Goal: Task Accomplishment & Management: Manage account settings

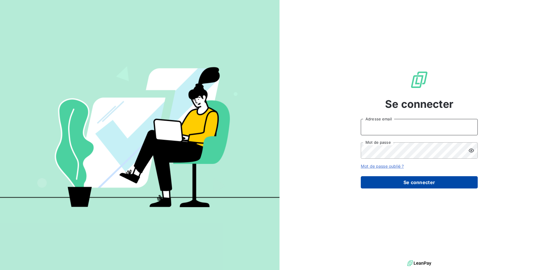
type input "[EMAIL_ADDRESS][DOMAIN_NAME]"
click at [396, 178] on button "Se connecter" at bounding box center [419, 182] width 117 height 12
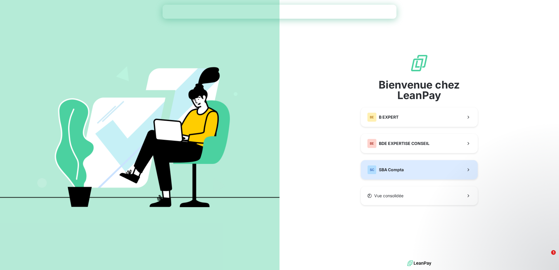
click at [382, 175] on button "SC SBA Compta" at bounding box center [419, 169] width 117 height 19
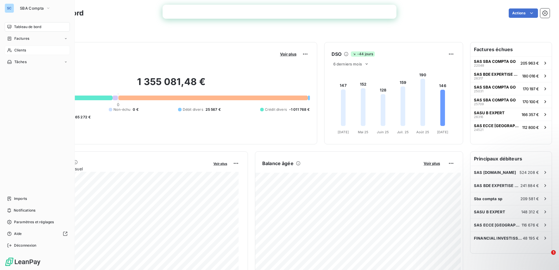
click at [28, 50] on div "Clients" at bounding box center [37, 50] width 65 height 9
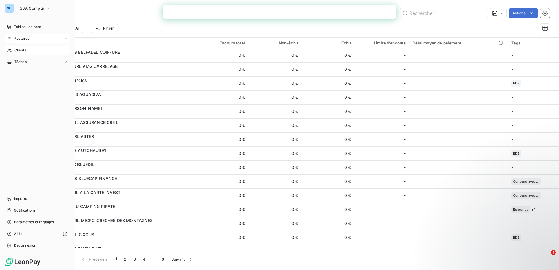
click at [33, 38] on div "Factures" at bounding box center [37, 38] width 65 height 9
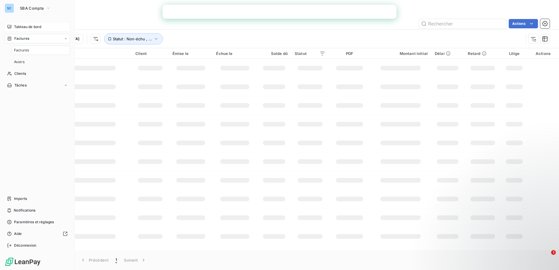
click at [39, 27] on span "Tableau de bord" at bounding box center [27, 26] width 27 height 5
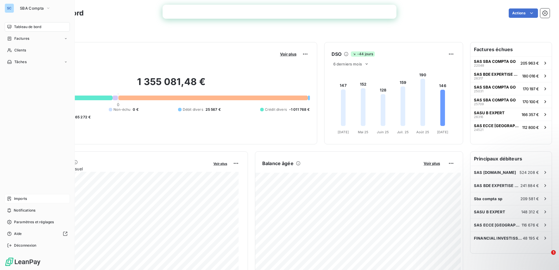
click at [16, 200] on span "Imports" at bounding box center [20, 198] width 13 height 5
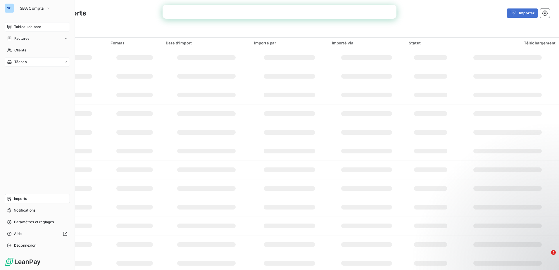
click at [65, 61] on icon at bounding box center [66, 62] width 4 height 4
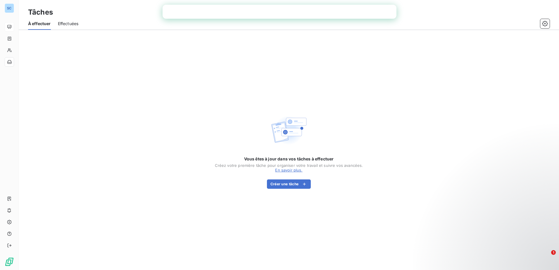
click at [132, 18] on div "À effectuer Effectuées" at bounding box center [289, 24] width 540 height 12
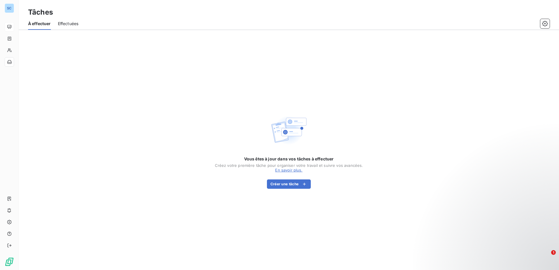
click at [71, 25] on span "Effectuées" at bounding box center [68, 24] width 21 height 6
click at [37, 25] on span "À effectuer" at bounding box center [39, 24] width 22 height 6
click at [544, 24] on icon "button" at bounding box center [545, 24] width 6 height 6
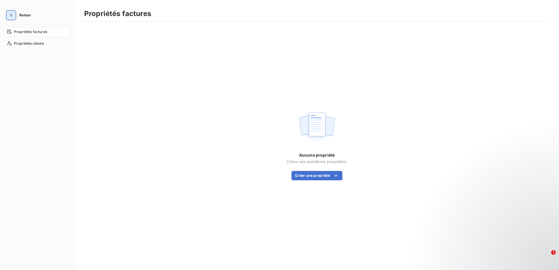
click at [12, 16] on icon "button" at bounding box center [11, 15] width 6 height 6
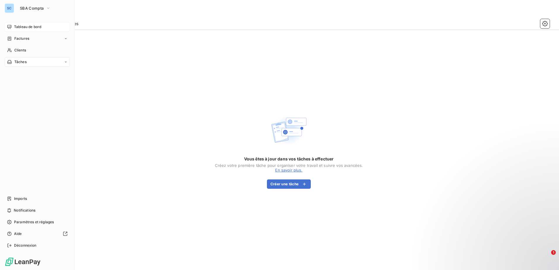
click at [22, 25] on span "Tableau de bord" at bounding box center [27, 26] width 27 height 5
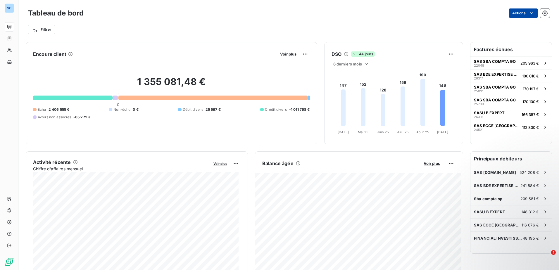
click at [516, 11] on html "SC Tableau de bord Actions Filtrer Encours client Voir plus 1 355 081,48 € 0 Éc…" at bounding box center [279, 135] width 559 height 270
click at [409, 7] on html "SC Tableau de bord Actions Filtrer Encours client Voir plus 1 355 081,48 € 0 Éc…" at bounding box center [279, 135] width 559 height 270
click at [33, 31] on html "SC Tableau de bord Actions Filtrer Rechercher et sélectionner Client Plan de re…" at bounding box center [279, 135] width 559 height 270
click at [41, 17] on html "SC Tableau de bord Actions Filtrer Rechercher et sélectionner Client Plan de re…" at bounding box center [279, 135] width 559 height 270
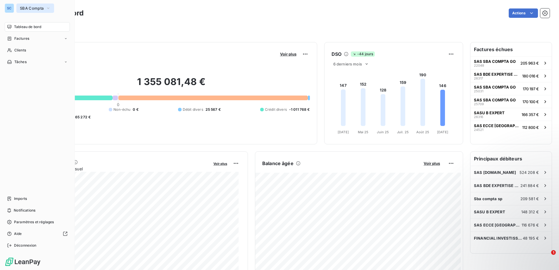
click at [48, 6] on icon "button" at bounding box center [48, 8] width 5 height 6
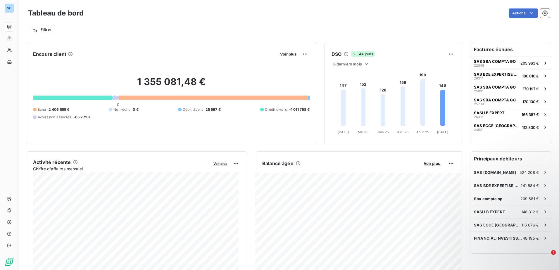
click at [152, 16] on div "Actions" at bounding box center [320, 12] width 459 height 9
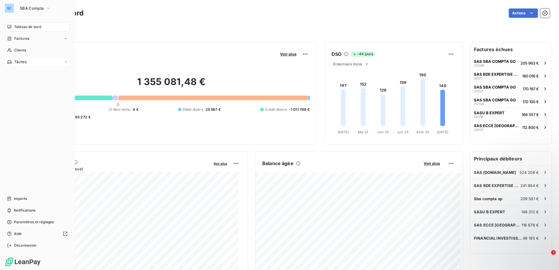
click at [65, 63] on icon at bounding box center [66, 62] width 4 height 4
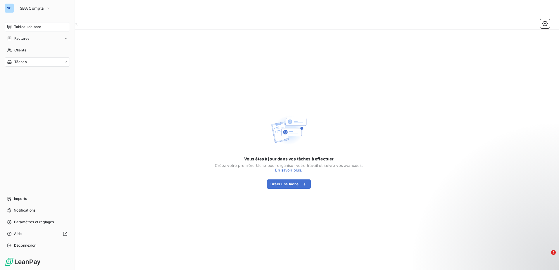
click at [25, 29] on span "Tableau de bord" at bounding box center [27, 26] width 27 height 5
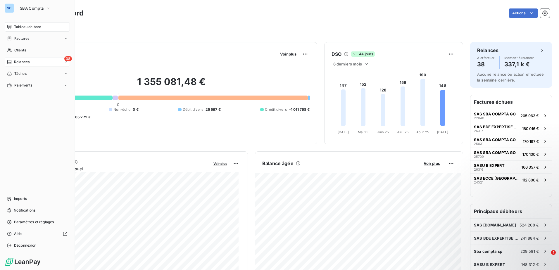
click at [12, 62] on div "Relances" at bounding box center [18, 61] width 22 height 5
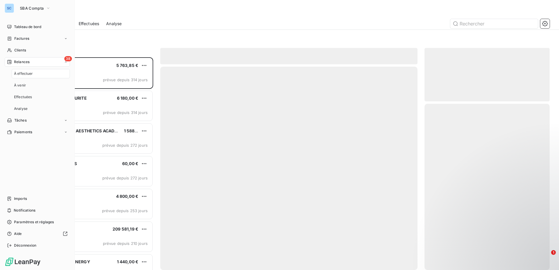
scroll to position [208, 121]
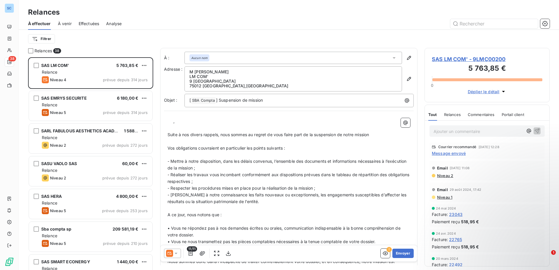
click at [177, 252] on icon at bounding box center [176, 253] width 6 height 6
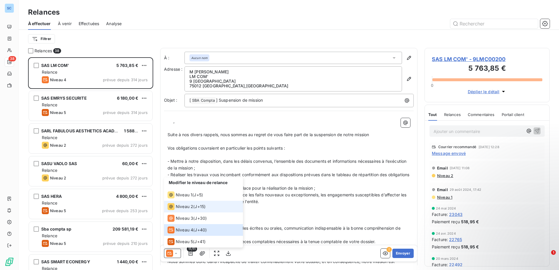
click at [199, 206] on span "J+15 )" at bounding box center [200, 207] width 11 height 6
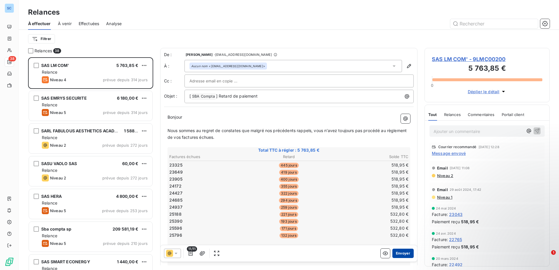
click at [398, 254] on button "Envoyer" at bounding box center [402, 253] width 21 height 9
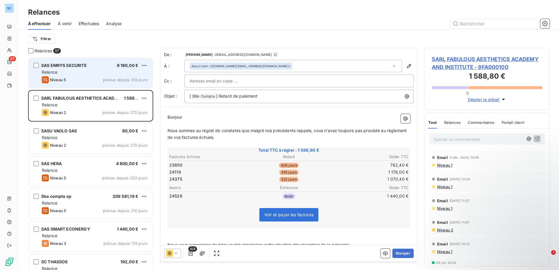
click at [90, 73] on div "Relance" at bounding box center [95, 72] width 106 height 6
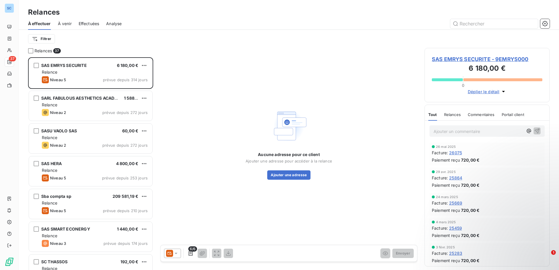
click at [177, 252] on icon at bounding box center [176, 253] width 6 height 6
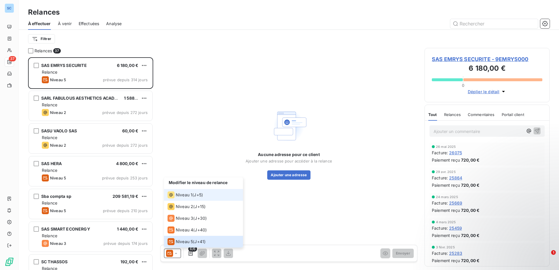
click at [197, 195] on span "J+5 )" at bounding box center [198, 195] width 9 height 6
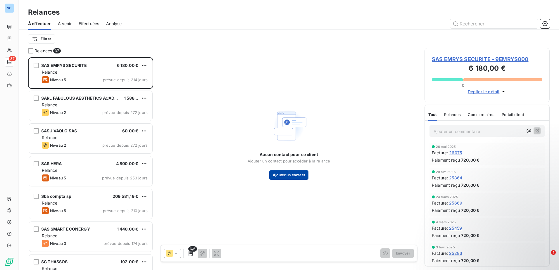
click at [304, 176] on button "Ajouter un contact" at bounding box center [288, 174] width 39 height 9
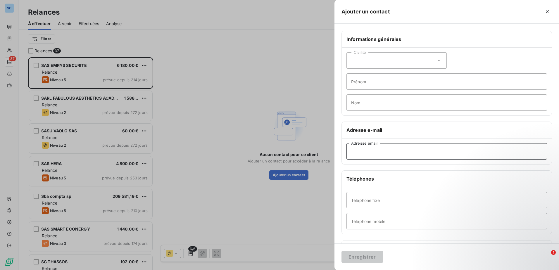
click at [370, 152] on input "Adresse email" at bounding box center [446, 151] width 200 height 16
paste input "gestion@emrys-securite.com"
type input "gestion@emrys-securite.com"
click at [362, 259] on button "Enregistrer" at bounding box center [361, 257] width 41 height 12
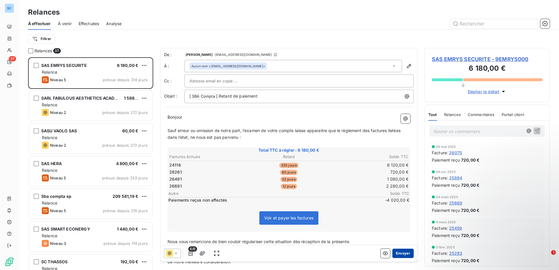
click at [400, 253] on button "Envoyer" at bounding box center [402, 253] width 21 height 9
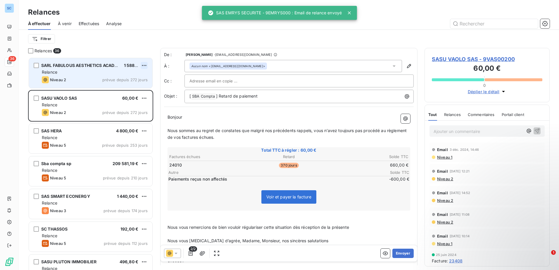
click at [145, 66] on html "SC 36 Relances À effectuer À venir Effectuées Analyse Filtrer Relances 36 SARL …" at bounding box center [279, 135] width 559 height 270
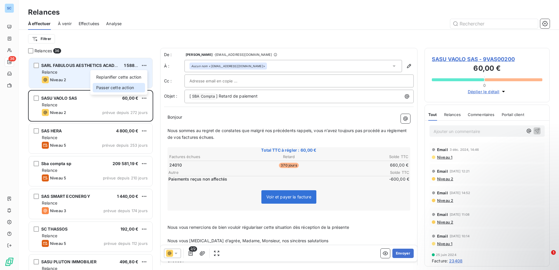
click at [134, 89] on div "Passer cette action" at bounding box center [119, 87] width 52 height 9
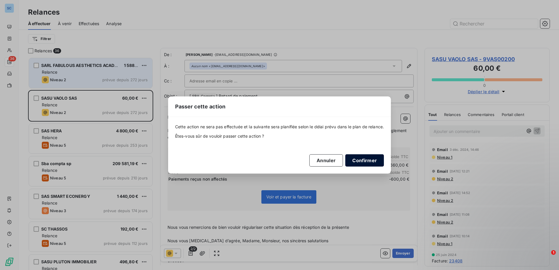
click at [366, 161] on button "Confirmer" at bounding box center [364, 160] width 39 height 12
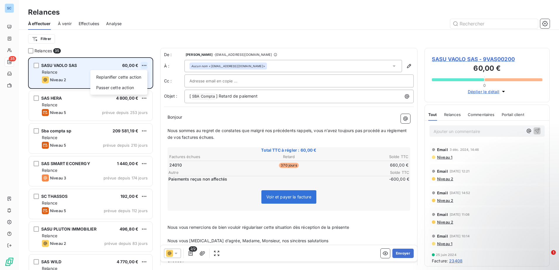
click at [142, 65] on html "SC 35 Relances À effectuer À venir Effectuées Analyse Filtrer Relances 35 SASU …" at bounding box center [279, 135] width 559 height 270
click at [137, 89] on div "Passer cette action" at bounding box center [119, 87] width 52 height 9
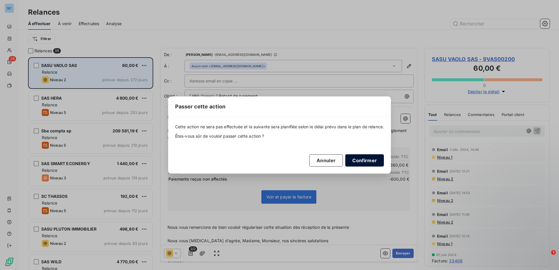
click at [366, 158] on button "Confirmer" at bounding box center [364, 160] width 39 height 12
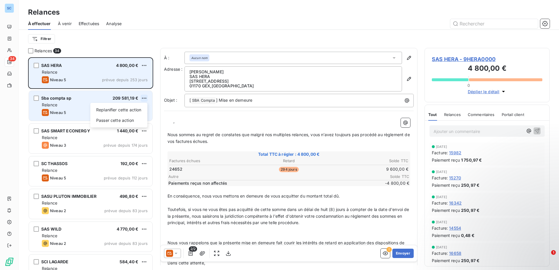
click at [147, 97] on html "SC 34 Relances À effectuer À venir Effectuées Analyse Filtrer Relances 34 SAS H…" at bounding box center [279, 135] width 559 height 270
click at [124, 122] on div "Passer cette action" at bounding box center [119, 120] width 52 height 9
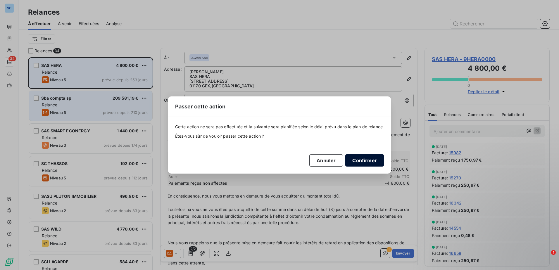
click at [357, 157] on button "Confirmer" at bounding box center [364, 160] width 39 height 12
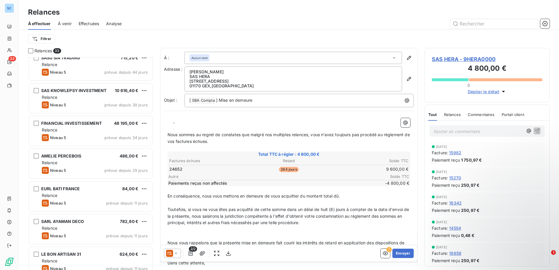
scroll to position [468, 0]
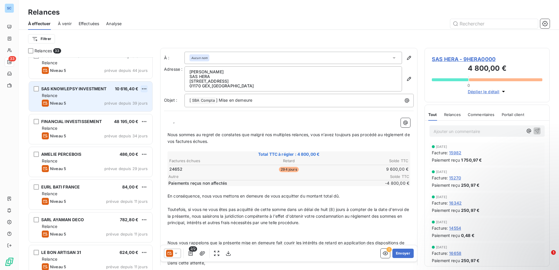
click at [145, 88] on html "SC 33 Relances À effectuer À venir Effectuées Analyse Filtrer Relances 33 SARL …" at bounding box center [279, 135] width 559 height 270
click at [133, 110] on div "Passer cette action" at bounding box center [119, 110] width 52 height 9
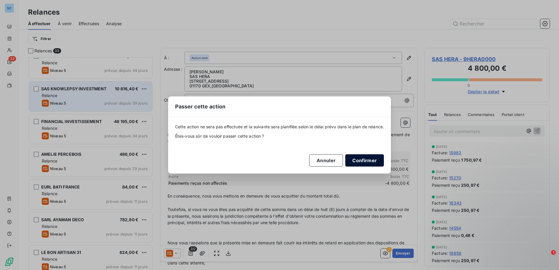
click at [359, 159] on button "Confirmer" at bounding box center [364, 160] width 39 height 12
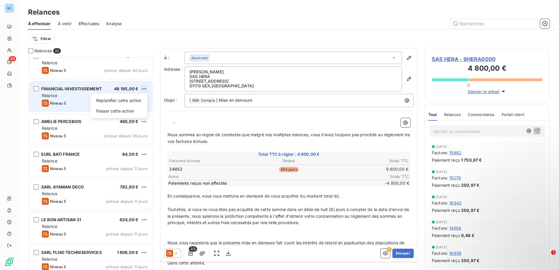
click at [146, 88] on html "SC 32 Relances À effectuer À venir Effectuées Analyse Filtrer Relances 32 SARL …" at bounding box center [279, 135] width 559 height 270
click at [121, 112] on div "Passer cette action" at bounding box center [119, 110] width 52 height 9
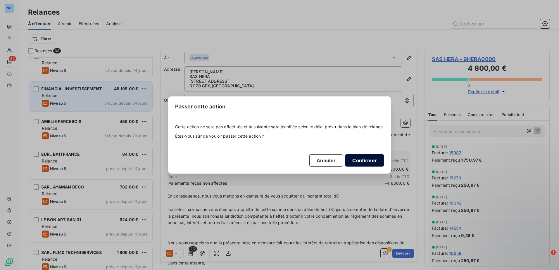
click at [368, 161] on button "Confirmer" at bounding box center [364, 160] width 39 height 12
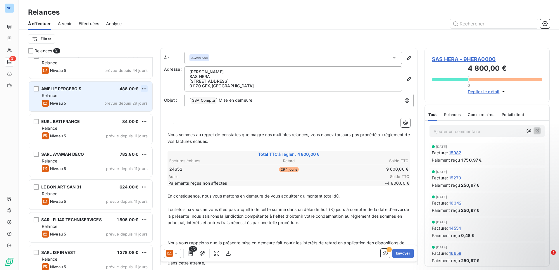
click at [143, 90] on html "SC 31 Relances À effectuer À venir Effectuées Analyse Filtrer Relances 31 SARL …" at bounding box center [279, 135] width 559 height 270
click at [138, 111] on div "Passer cette action" at bounding box center [119, 110] width 52 height 9
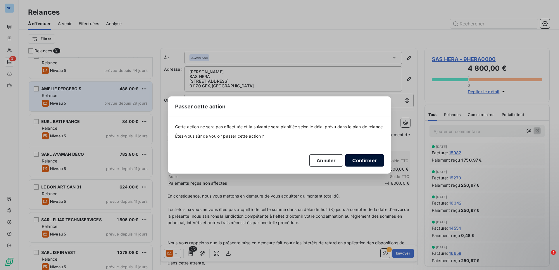
click at [367, 158] on button "Confirmer" at bounding box center [364, 160] width 39 height 12
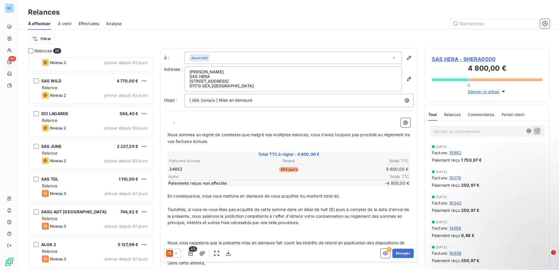
scroll to position [117, 0]
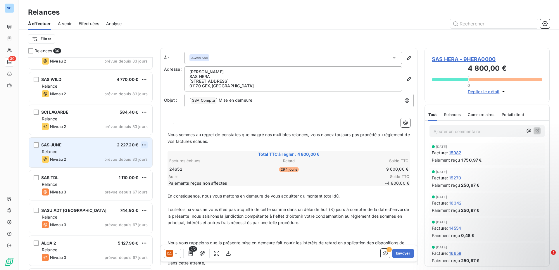
click at [145, 145] on html "SC 30 Relances À effectuer À venir Effectuées Analyse Filtrer Relances 30 SC TH…" at bounding box center [279, 135] width 559 height 270
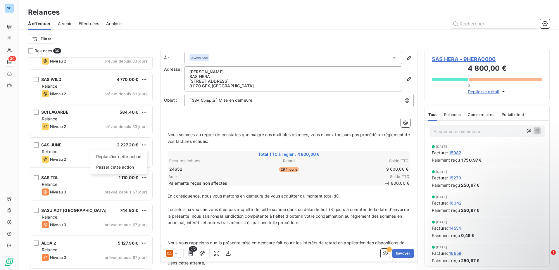
click at [98, 140] on html "SC 30 Relances À effectuer À venir Effectuées Analyse Filtrer Relances 30 SC TH…" at bounding box center [279, 135] width 559 height 270
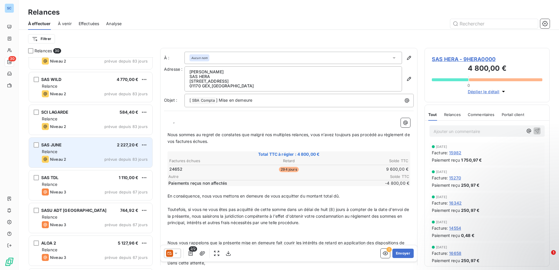
click at [90, 143] on div "SAS JUNE 2 227,20 €" at bounding box center [95, 144] width 106 height 5
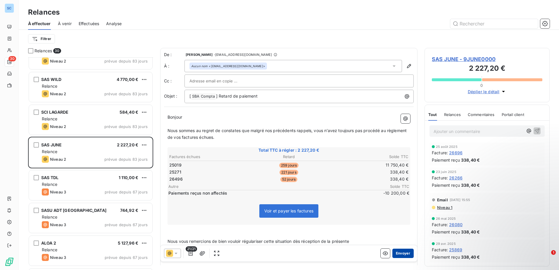
click at [395, 250] on button "Envoyer" at bounding box center [402, 253] width 21 height 9
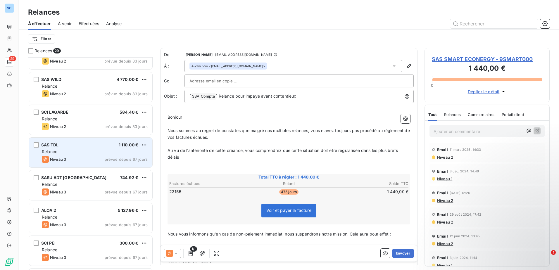
click at [77, 149] on div "Relance" at bounding box center [95, 152] width 106 height 6
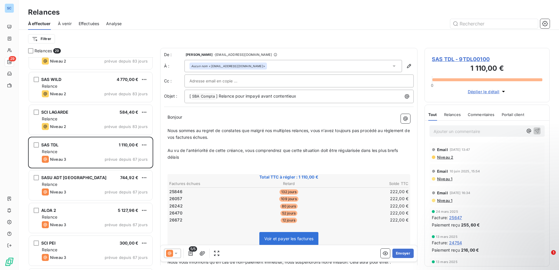
click at [173, 253] on icon at bounding box center [176, 253] width 6 height 6
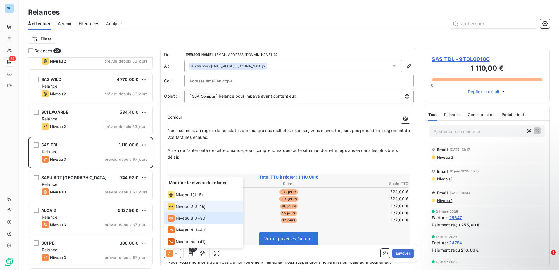
click at [195, 205] on div "Niveau 2 ( J+15 )" at bounding box center [186, 206] width 38 height 7
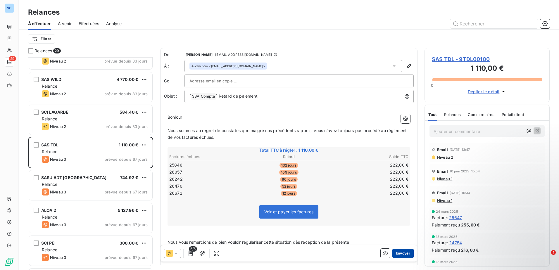
click at [397, 252] on button "Envoyer" at bounding box center [402, 253] width 21 height 9
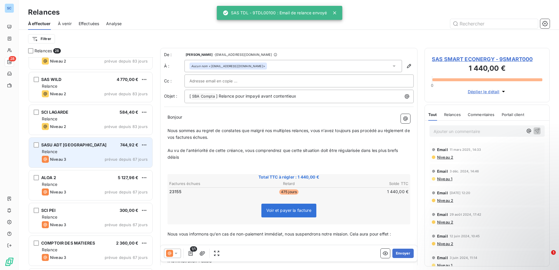
click at [94, 154] on div "Relance" at bounding box center [95, 152] width 106 height 6
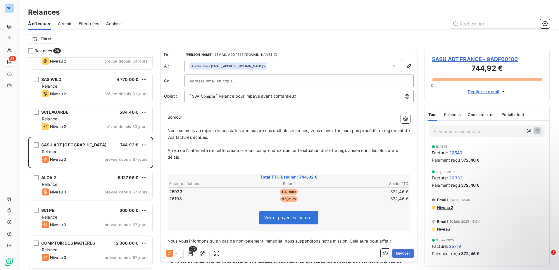
drag, startPoint x: -1, startPoint y: 199, endPoint x: -3, endPoint y: 193, distance: 6.2
click at [0, 193] on html "SC 28 Relances À effectuer À venir Effectuées Analyse Filtrer Relances 28 SC TH…" at bounding box center [279, 135] width 559 height 270
click at [176, 252] on icon at bounding box center [176, 253] width 6 height 6
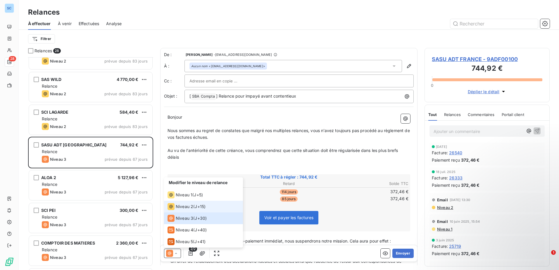
click at [197, 207] on span "J+15 )" at bounding box center [200, 207] width 11 height 6
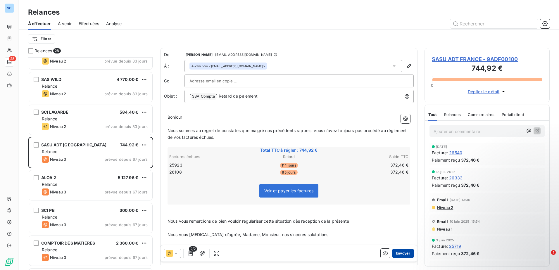
click at [399, 254] on button "Envoyer" at bounding box center [402, 253] width 21 height 9
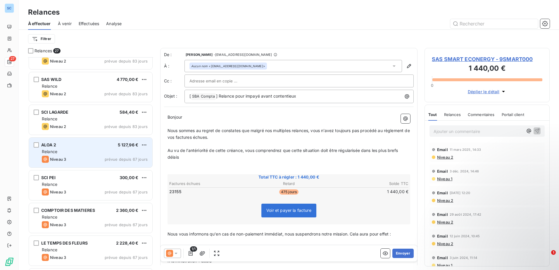
click at [107, 157] on span "prévue depuis 67 jours" at bounding box center [126, 159] width 43 height 5
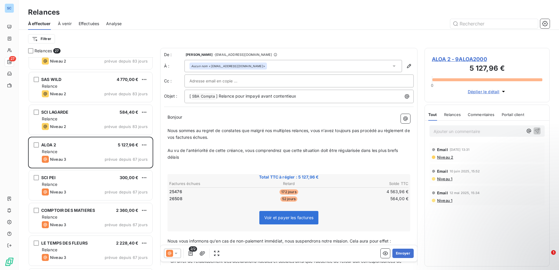
click at [177, 255] on icon at bounding box center [176, 253] width 6 height 6
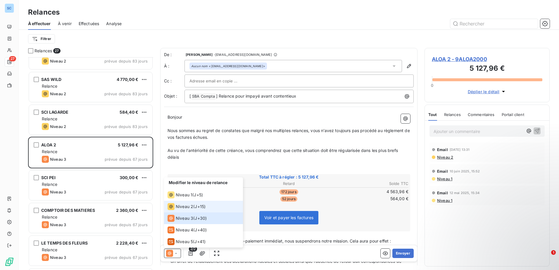
click at [196, 207] on span "J+15 )" at bounding box center [200, 207] width 11 height 6
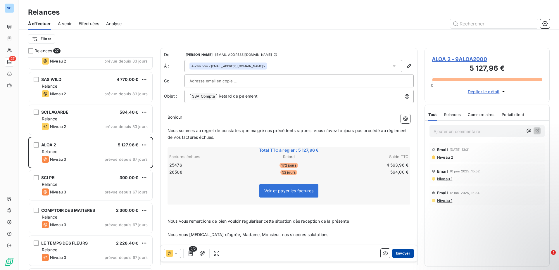
click at [400, 253] on button "Envoyer" at bounding box center [402, 253] width 21 height 9
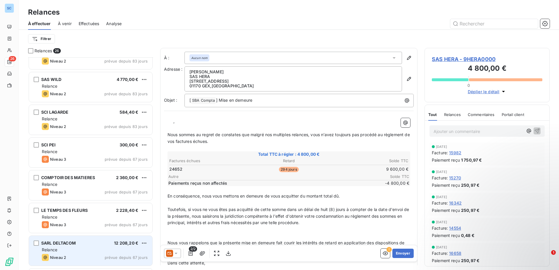
click at [87, 246] on div "SARL DELTACOM 12 208,20 € Relance Niveau 2 prévue depuis 67 jours" at bounding box center [90, 251] width 123 height 30
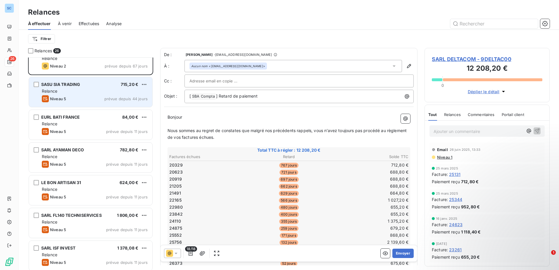
scroll to position [322, 0]
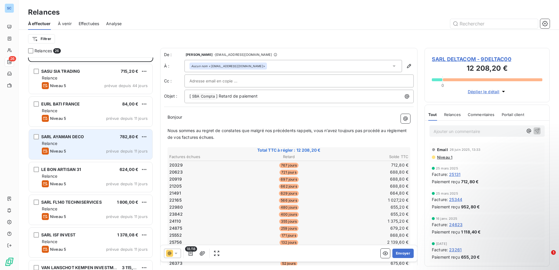
click at [89, 151] on div "Niveau 5 prévue depuis 11 jours" at bounding box center [95, 151] width 106 height 7
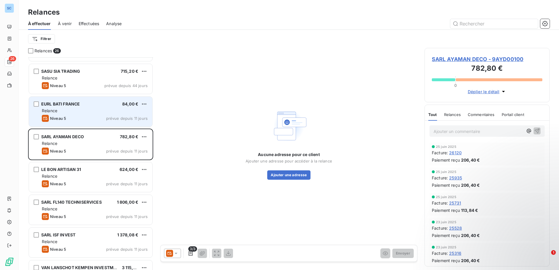
click at [92, 111] on div "Relance" at bounding box center [95, 111] width 106 height 6
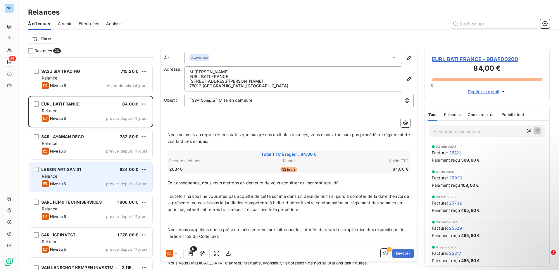
click at [107, 178] on div "Relance" at bounding box center [95, 176] width 106 height 6
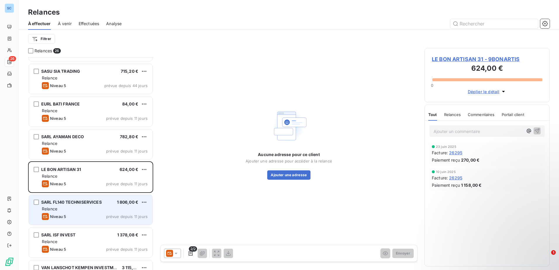
click at [89, 207] on div "Relance" at bounding box center [95, 209] width 106 height 6
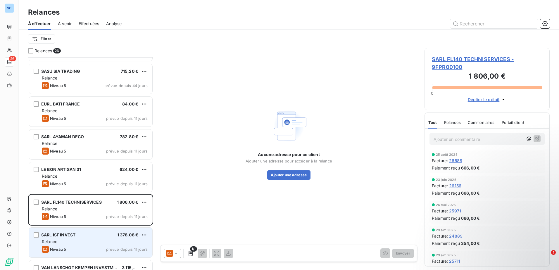
click at [82, 240] on div "Relance" at bounding box center [95, 242] width 106 height 6
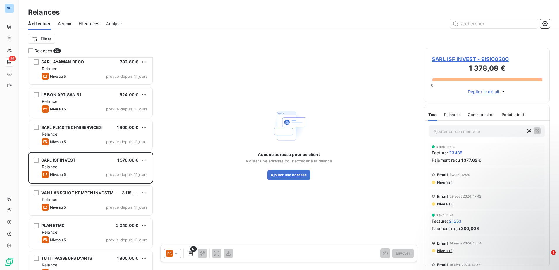
scroll to position [409, 0]
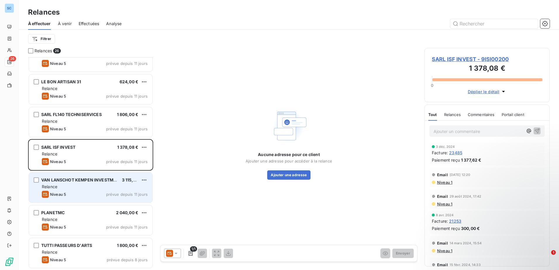
click at [90, 185] on div "Relance" at bounding box center [95, 187] width 106 height 6
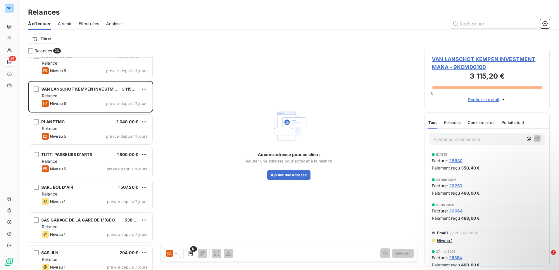
scroll to position [526, 0]
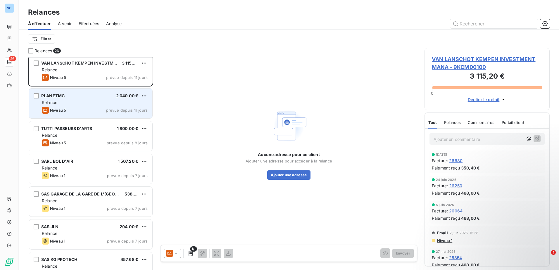
click at [85, 110] on div "Niveau 5 prévue depuis 11 jours" at bounding box center [95, 110] width 106 height 7
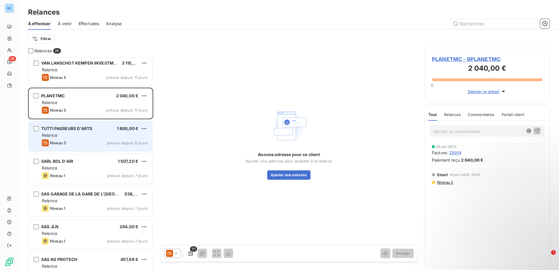
click at [77, 127] on span "TUTTI PASSEURS D'ARTS" at bounding box center [66, 128] width 51 height 5
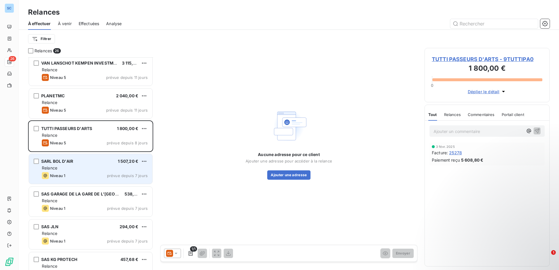
click at [78, 155] on div "SARL BOL D'AIR 1 507,20 € Relance Niveau 1 prévue depuis 7 jours" at bounding box center [90, 169] width 123 height 30
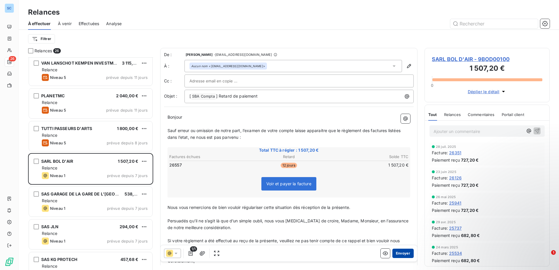
click at [400, 254] on button "Envoyer" at bounding box center [402, 253] width 21 height 9
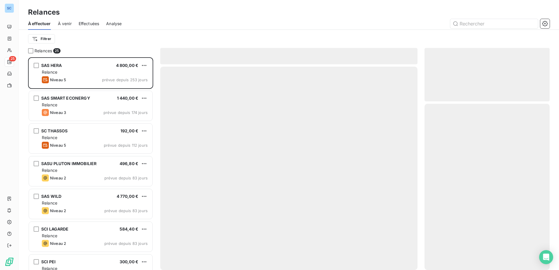
scroll to position [208, 121]
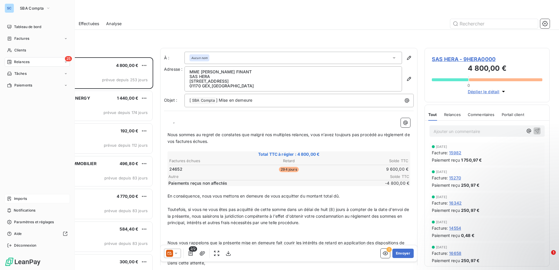
click at [31, 198] on div "Imports" at bounding box center [37, 198] width 65 height 9
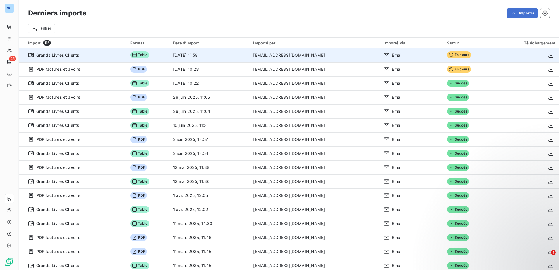
click at [454, 56] on span "En cours" at bounding box center [459, 54] width 24 height 7
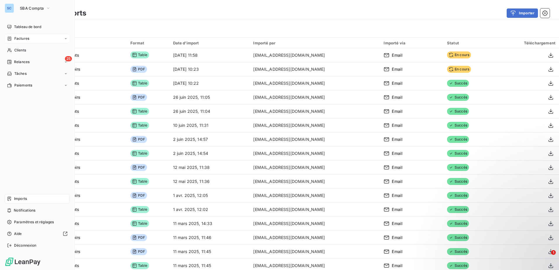
click at [29, 39] on span "Factures" at bounding box center [21, 38] width 15 height 5
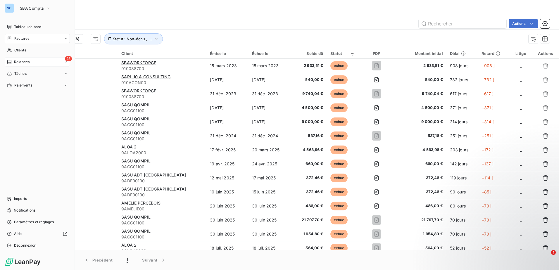
click at [31, 60] on div "25 Relances" at bounding box center [37, 61] width 65 height 9
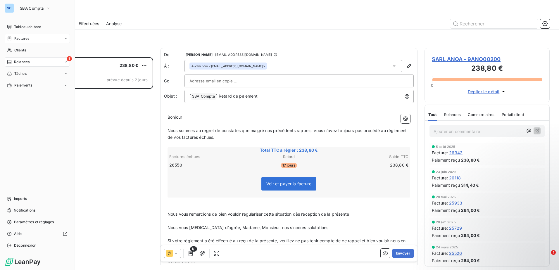
click at [13, 61] on div "Relances" at bounding box center [18, 61] width 22 height 5
click at [11, 8] on div "SC" at bounding box center [9, 8] width 9 height 9
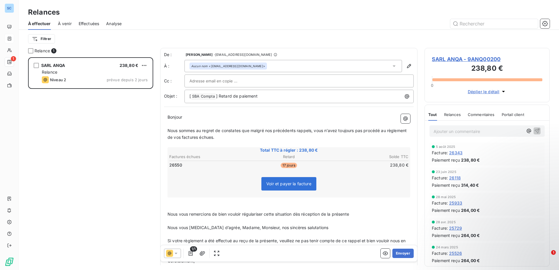
click at [214, 17] on div "Relances" at bounding box center [289, 12] width 540 height 11
click at [108, 122] on div "SARL ANQA 238,80 € Relance Niveau 2 prévue depuis 2 jours" at bounding box center [90, 163] width 125 height 213
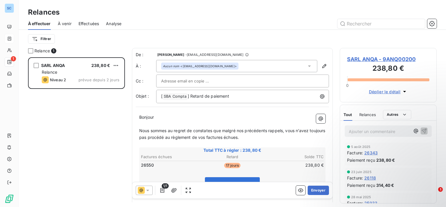
scroll to position [145, 92]
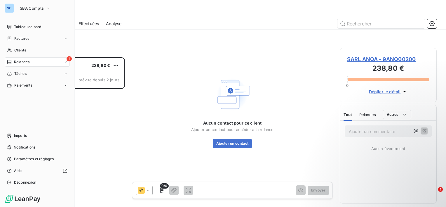
scroll to position [145, 92]
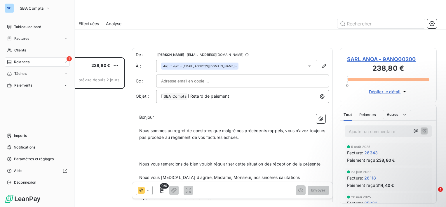
click at [22, 60] on span "Relances" at bounding box center [21, 61] width 15 height 5
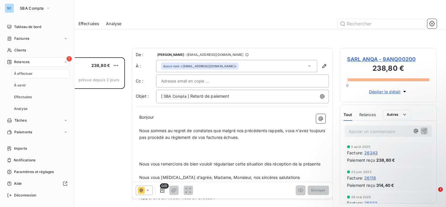
click at [35, 74] on div "À effectuer" at bounding box center [41, 73] width 58 height 9
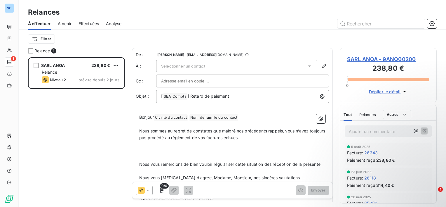
click at [90, 25] on span "Effectuées" at bounding box center [89, 24] width 21 height 6
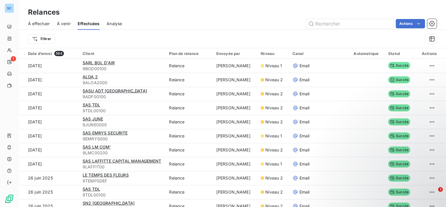
click at [46, 25] on span "À effectuer" at bounding box center [39, 24] width 22 height 6
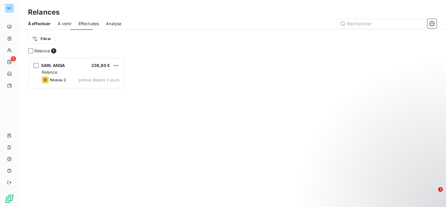
scroll to position [145, 92]
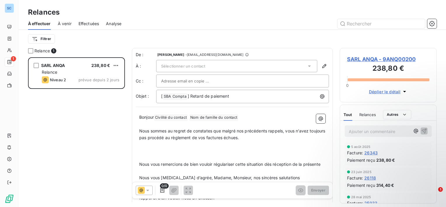
click at [145, 191] on icon at bounding box center [148, 190] width 6 height 6
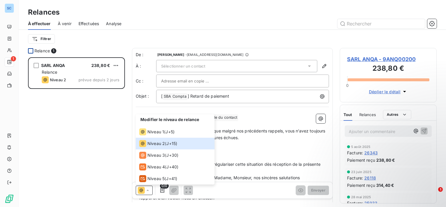
click at [32, 51] on div at bounding box center [30, 50] width 5 height 5
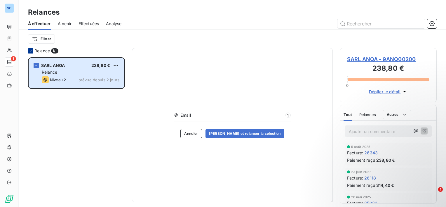
click at [32, 51] on icon at bounding box center [31, 51] width 4 height 4
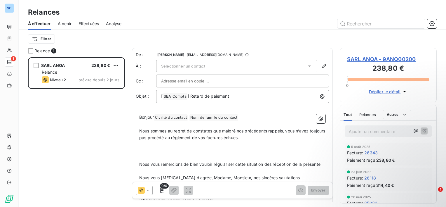
click at [146, 190] on icon at bounding box center [148, 190] width 6 height 6
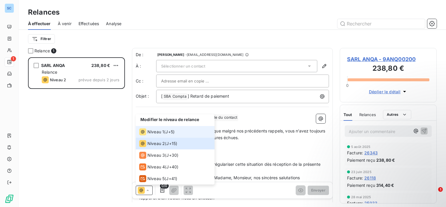
click at [167, 132] on span "J+5 )" at bounding box center [170, 132] width 9 height 6
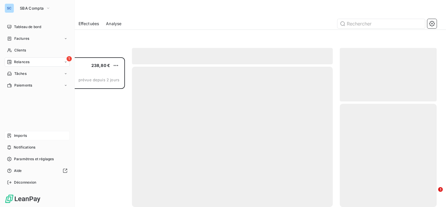
click at [32, 135] on div "Imports" at bounding box center [37, 135] width 65 height 9
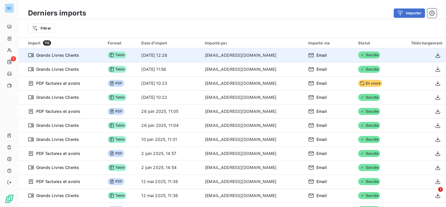
click at [101, 57] on td "Grands Livres Clients" at bounding box center [62, 55] width 86 height 14
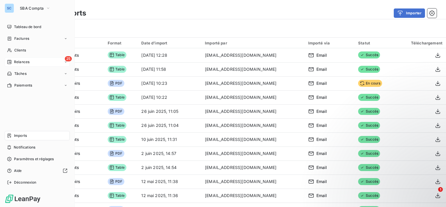
click at [15, 63] on span "Relances" at bounding box center [21, 61] width 15 height 5
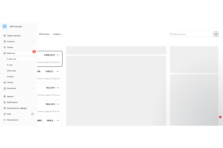
scroll to position [145, 92]
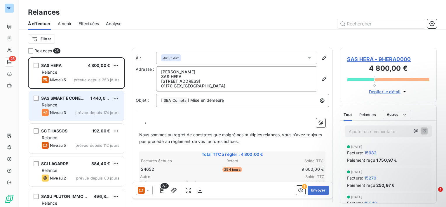
click at [72, 105] on div "Relance" at bounding box center [81, 105] width 78 height 6
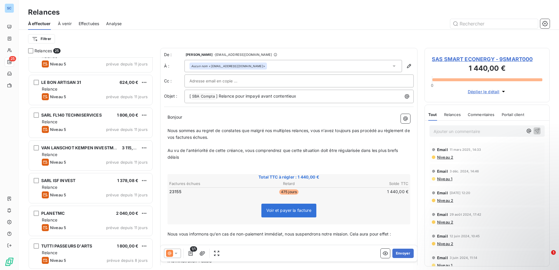
scroll to position [409, 0]
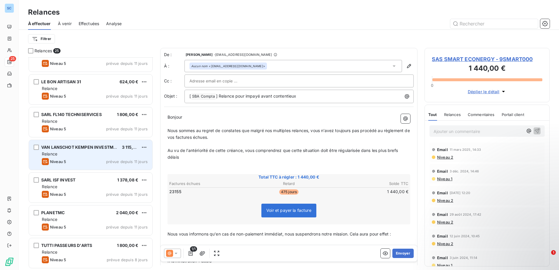
click at [96, 157] on div "VAN [PERSON_NAME] INVESTMENT MANA 3 115,20 € Relance Niveau 5 prévue depuis 11 …" at bounding box center [90, 155] width 123 height 30
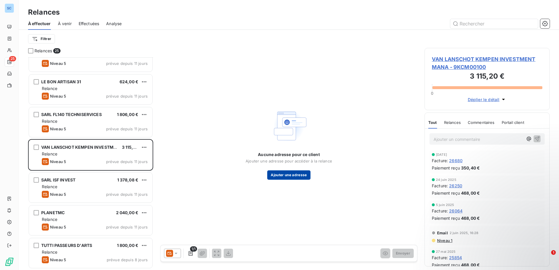
click at [303, 175] on button "Ajouter une adresse" at bounding box center [288, 174] width 43 height 9
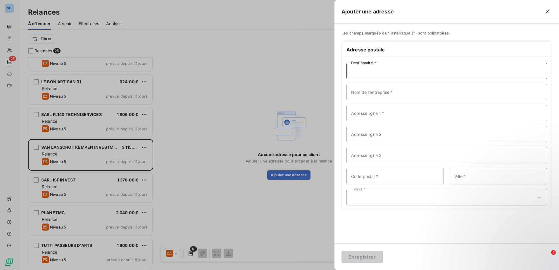
click at [368, 79] on input "Destinataire *" at bounding box center [446, 71] width 200 height 16
paste input "[EMAIL_ADDRESS][DOMAIN_NAME]"
type input "[EMAIL_ADDRESS][DOMAIN_NAME]"
click at [384, 182] on input "Code postal *" at bounding box center [394, 176] width 97 height 16
click at [446, 12] on icon "button" at bounding box center [547, 12] width 6 height 6
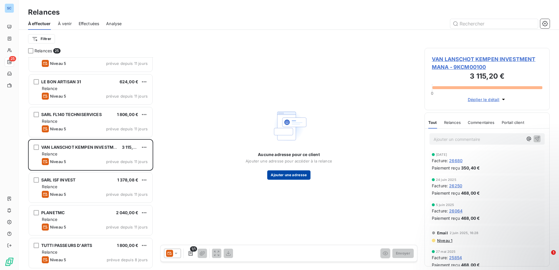
click at [292, 177] on button "Ajouter une adresse" at bounding box center [288, 174] width 43 height 9
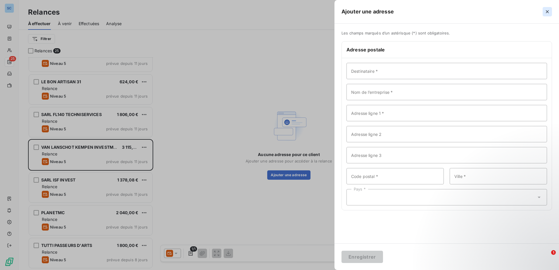
click at [446, 12] on icon "button" at bounding box center [547, 12] width 6 height 6
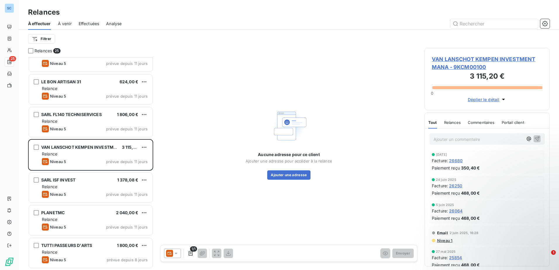
click at [446, 136] on div "Ajouter un commentaire ﻿" at bounding box center [477, 139] width 89 height 8
click at [446, 137] on icon "button" at bounding box center [529, 139] width 6 height 6
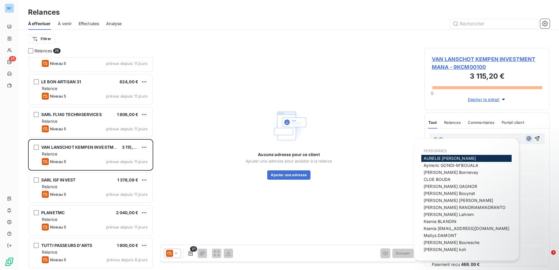
click at [446, 137] on icon "button" at bounding box center [529, 139] width 6 height 6
click at [400, 111] on div "Aucune adresse pour ce client Ajouter une adresse pour accéder à la relance Ajo…" at bounding box center [288, 143] width 257 height 191
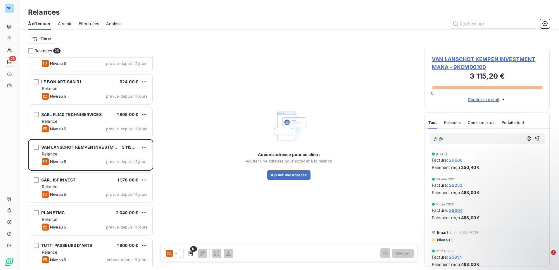
click at [446, 121] on span "Relances" at bounding box center [452, 122] width 17 height 5
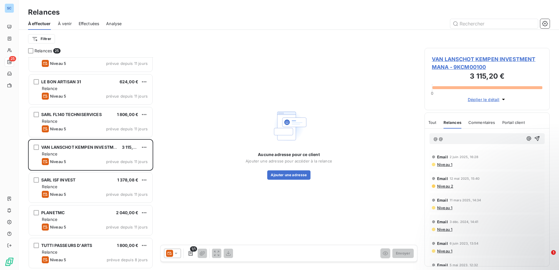
click at [435, 124] on span "Tout" at bounding box center [432, 122] width 8 height 5
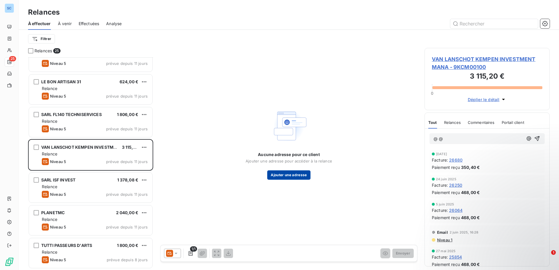
click at [290, 177] on button "Ajouter une adresse" at bounding box center [288, 174] width 43 height 9
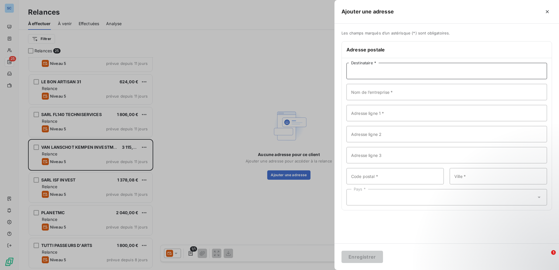
click at [360, 71] on input "Destinataire *" at bounding box center [446, 71] width 200 height 16
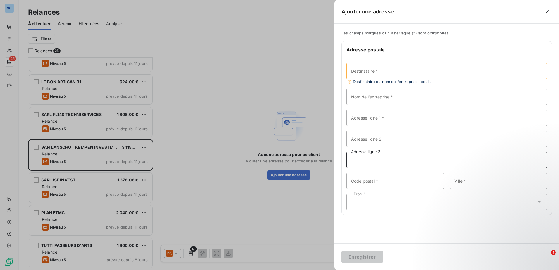
click at [358, 162] on input "Adresse ligne 3" at bounding box center [446, 160] width 200 height 16
click at [380, 190] on div "Destinataire * Destinataire ou nom de l’entreprise requis Nom de l’entreprise *…" at bounding box center [447, 136] width 210 height 157
click at [446, 203] on icon at bounding box center [539, 202] width 6 height 6
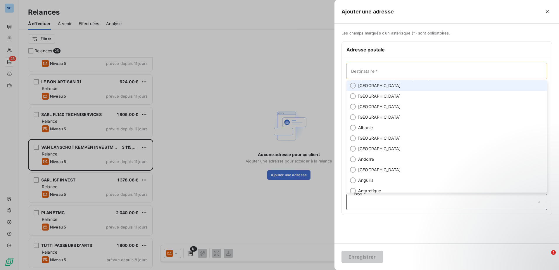
click at [446, 201] on icon at bounding box center [539, 202] width 6 height 6
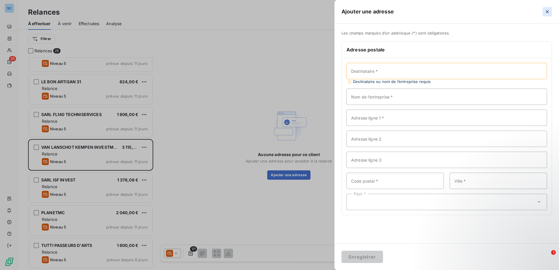
click at [446, 10] on icon "button" at bounding box center [547, 12] width 6 height 6
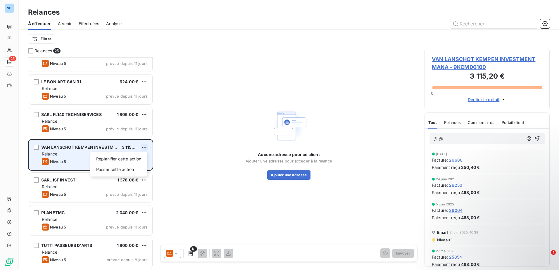
click at [143, 146] on html "SC 25 Relances À effectuer À venir Effectuées Analyse Filtrer Relances 25 SARL …" at bounding box center [279, 135] width 559 height 270
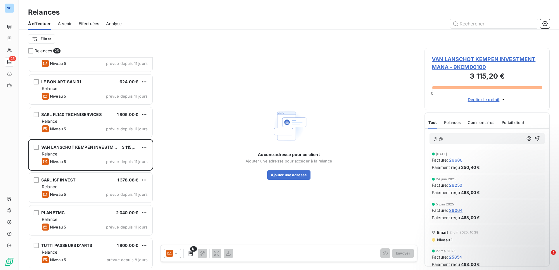
click at [202, 130] on html "SC 25 Relances À effectuer À venir Effectuées Analyse Filtrer Relances 25 SARL …" at bounding box center [279, 135] width 559 height 270
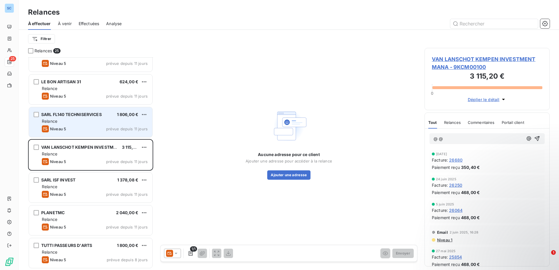
scroll to position [439, 0]
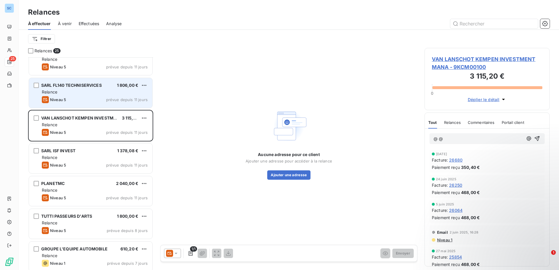
click at [109, 90] on div "Relance" at bounding box center [95, 92] width 106 height 6
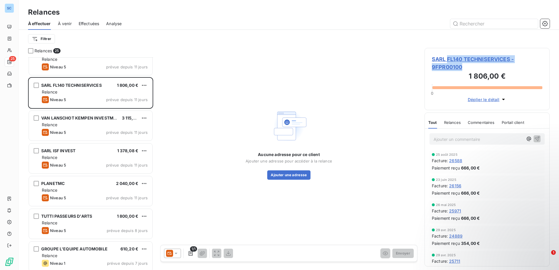
drag, startPoint x: 469, startPoint y: 67, endPoint x: 447, endPoint y: 58, distance: 24.1
click at [446, 58] on span "SARL FL140 TECHNISERVICES - 9FPR00100" at bounding box center [487, 63] width 110 height 16
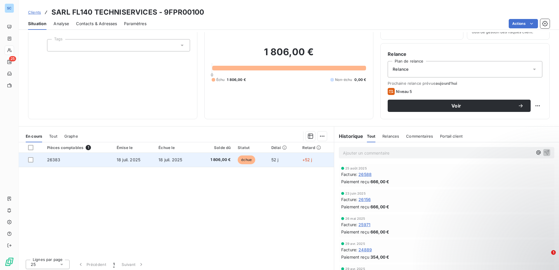
scroll to position [36, 0]
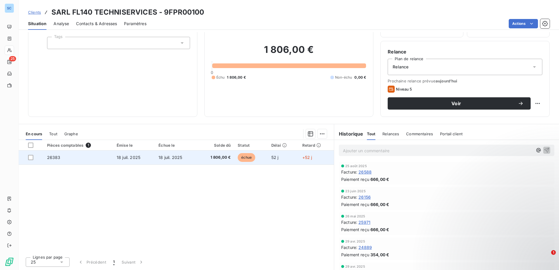
click at [148, 157] on td "18 juil. 2025" at bounding box center [134, 157] width 42 height 14
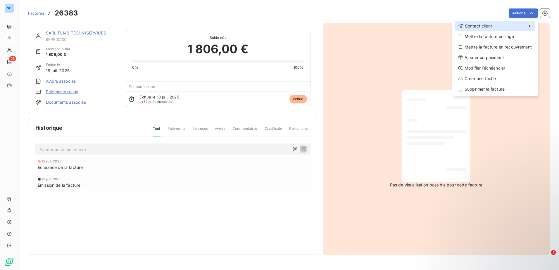
click at [446, 26] on div "Contact client" at bounding box center [494, 25] width 81 height 9
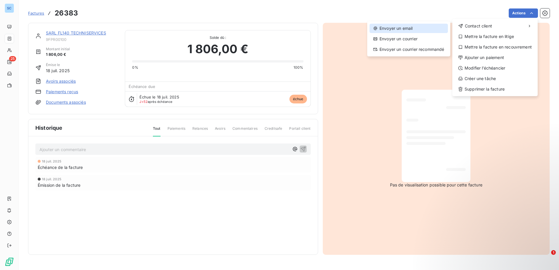
click at [398, 30] on div "Envoyer un email" at bounding box center [408, 28] width 78 height 9
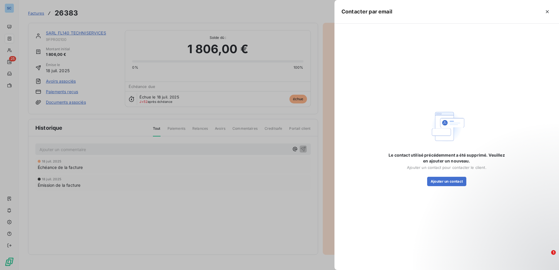
click at [446, 186] on div "Le contact utilisé précédemment a été supprimé. Veuillez en ajouter un nouveau.…" at bounding box center [446, 147] width 117 height 232
drag, startPoint x: 453, startPoint y: 186, endPoint x: 447, endPoint y: 180, distance: 9.1
click at [446, 180] on button "Ajouter un contact" at bounding box center [446, 181] width 39 height 9
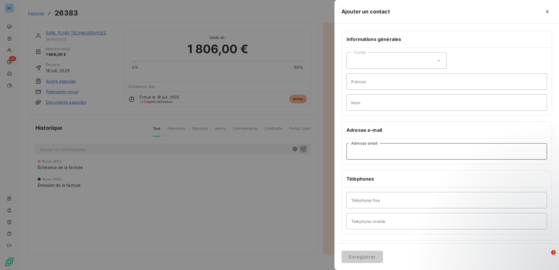
click at [377, 151] on input "Adresse email" at bounding box center [446, 151] width 200 height 16
paste input "[EMAIL_ADDRESS][DOMAIN_NAME]"
type input "[EMAIL_ADDRESS][DOMAIN_NAME]"
click at [365, 207] on button "Enregistrer" at bounding box center [361, 257] width 41 height 12
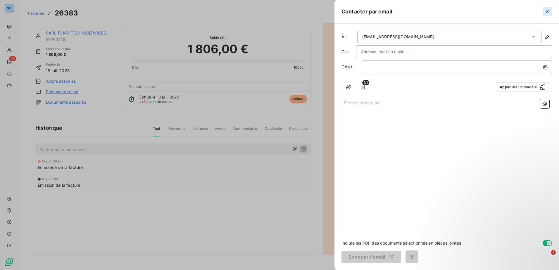
click at [446, 11] on icon "button" at bounding box center [546, 11] width 3 height 3
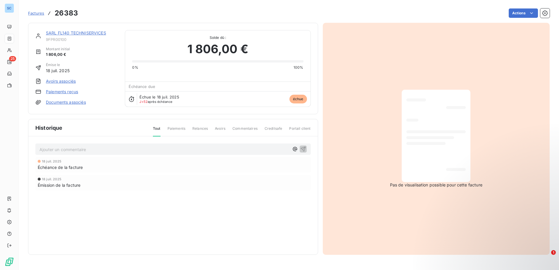
click at [57, 34] on link "SARL FL140 TECHNISERVICES" at bounding box center [76, 32] width 60 height 5
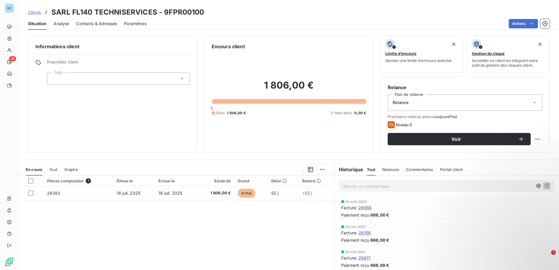
click at [424, 100] on div "Relance" at bounding box center [464, 102] width 155 height 16
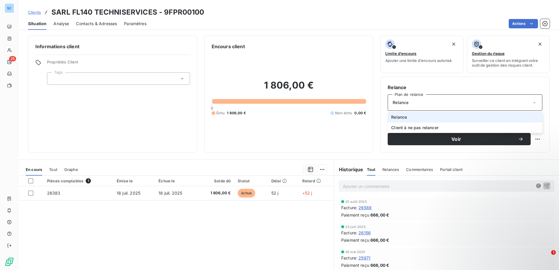
click at [420, 118] on li "Relance" at bounding box center [464, 117] width 155 height 11
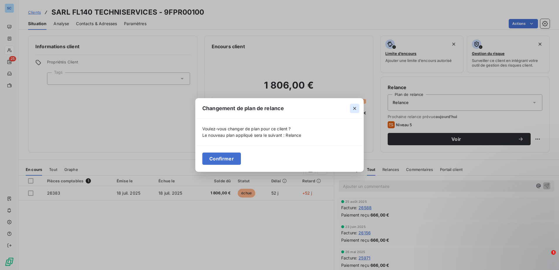
click at [353, 106] on icon "button" at bounding box center [354, 108] width 6 height 6
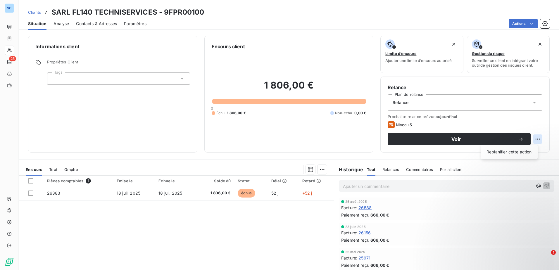
click at [446, 138] on html "SC 25 Clients SARL FL140 TECHNISERVICES - 9FPR00100 Situation Analyse Contacts …" at bounding box center [279, 135] width 559 height 270
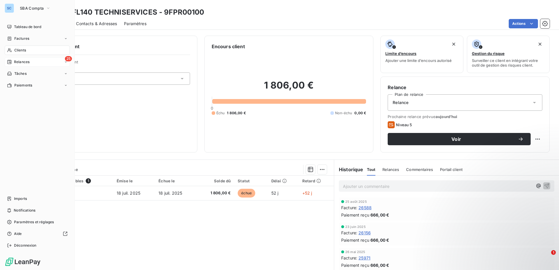
click at [32, 59] on div "25 Relances" at bounding box center [37, 61] width 65 height 9
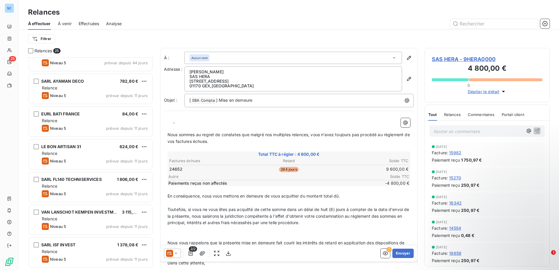
scroll to position [351, 0]
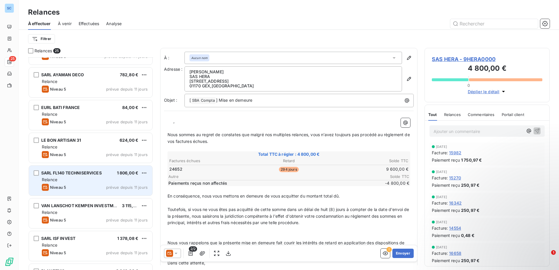
click at [86, 177] on div "Relance" at bounding box center [95, 180] width 106 height 6
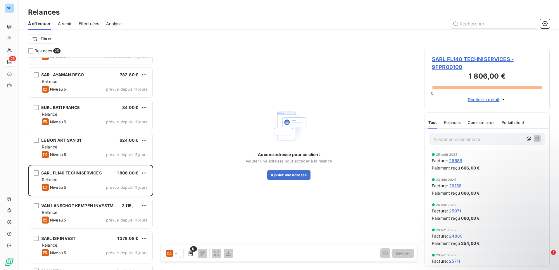
click at [175, 207] on icon at bounding box center [175, 253] width 3 height 1
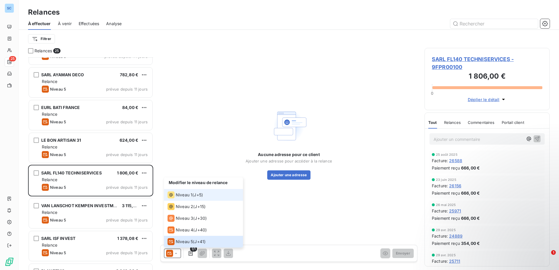
click at [189, 197] on span "Niveau 1" at bounding box center [184, 195] width 17 height 6
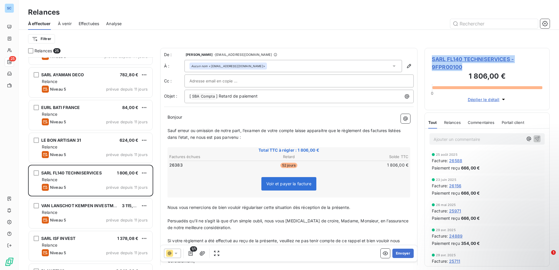
drag, startPoint x: 474, startPoint y: 70, endPoint x: 424, endPoint y: 53, distance: 53.2
click at [424, 53] on div "Relances 25 LE TEMPS DES FLEURS 2 228,40 € Relance Niveau 3 prévue depuis 67 jo…" at bounding box center [289, 159] width 540 height 222
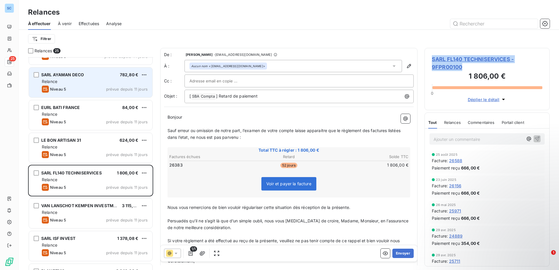
copy span "SARL FL140 TECHNISERVICES - 9FPR00100"
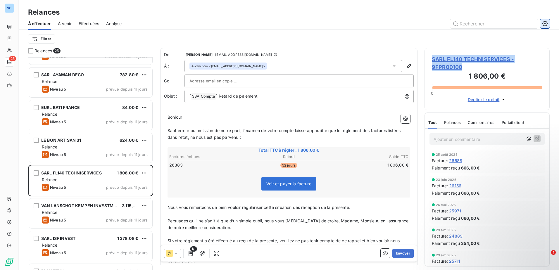
click at [446, 25] on icon "button" at bounding box center [545, 24] width 6 height 6
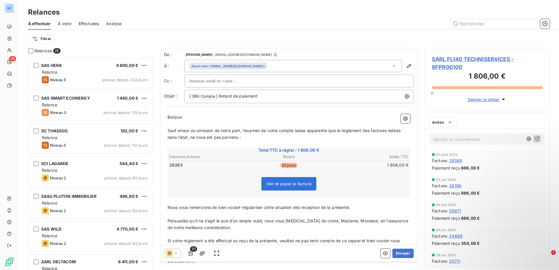
scroll to position [208, 121]
click at [261, 65] on div "Aucun nom <[EMAIL_ADDRESS][DOMAIN_NAME]>" at bounding box center [228, 66] width 74 height 4
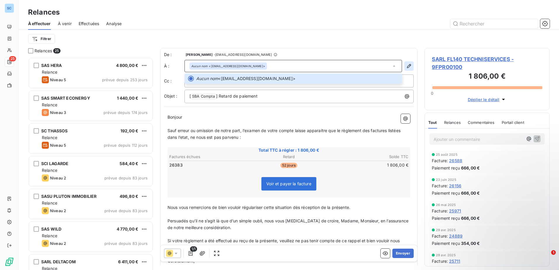
click at [406, 65] on icon "button" at bounding box center [409, 66] width 6 height 6
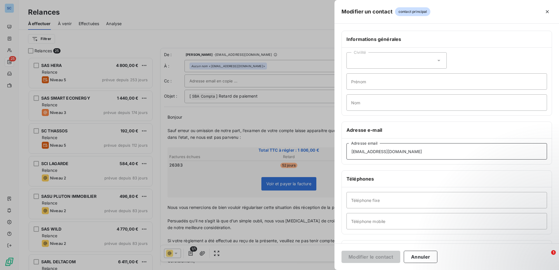
drag, startPoint x: 424, startPoint y: 154, endPoint x: 340, endPoint y: 148, distance: 84.3
click at [340, 148] on div "Informations générales Civilité Prénom Nom Adresse e-mail [EMAIL_ADDRESS][DOMAI…" at bounding box center [446, 160] width 224 height 259
paste input "[PERSON_NAME][EMAIL_ADDRESS][DOMAIN_NAME]"
type input "[PERSON_NAME][EMAIL_ADDRESS][DOMAIN_NAME]"
click at [380, 207] on button "Modifier le contact" at bounding box center [370, 257] width 59 height 12
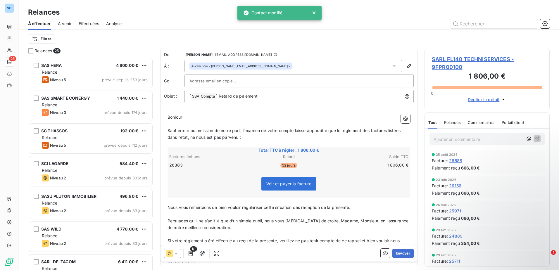
click at [175, 207] on div at bounding box center [172, 253] width 17 height 9
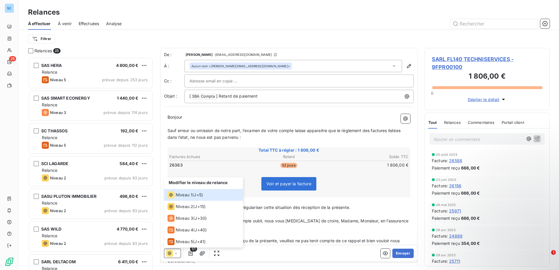
click at [281, 207] on span "Persuadés qu’il ne s’agit là que d’un simple oubli, nous vous [MEDICAL_DATA] de…" at bounding box center [288, 224] width 242 height 12
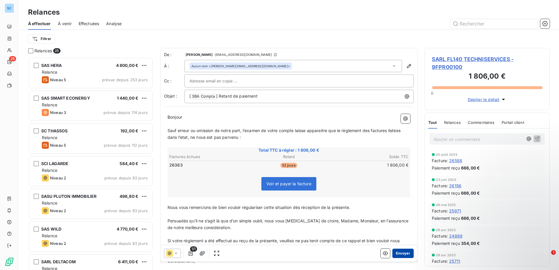
click at [401, 207] on button "Envoyer" at bounding box center [402, 253] width 21 height 9
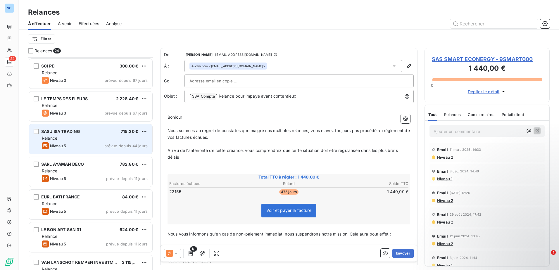
scroll to position [263, 0]
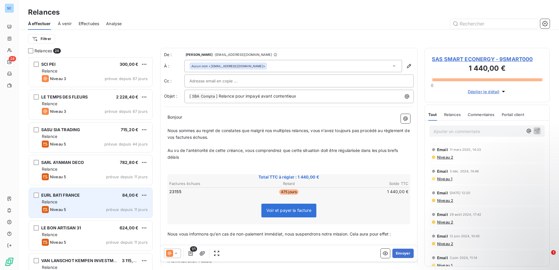
click at [109, 204] on div "Relance" at bounding box center [95, 202] width 106 height 6
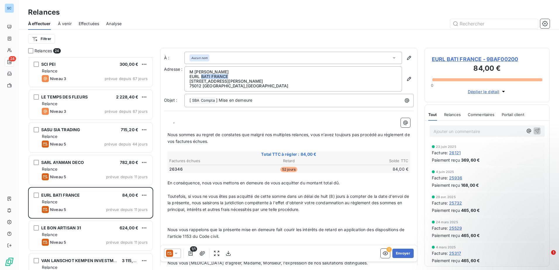
drag, startPoint x: 228, startPoint y: 77, endPoint x: 202, endPoint y: 75, distance: 26.4
click at [202, 75] on p "EURL BATI FRANCE" at bounding box center [292, 76] width 207 height 5
copy p "BATI FRANCE"
click at [206, 57] on em "Aucun nom" at bounding box center [199, 58] width 16 height 4
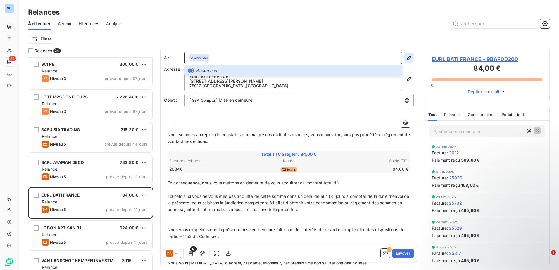
click at [406, 58] on icon "button" at bounding box center [409, 58] width 6 height 6
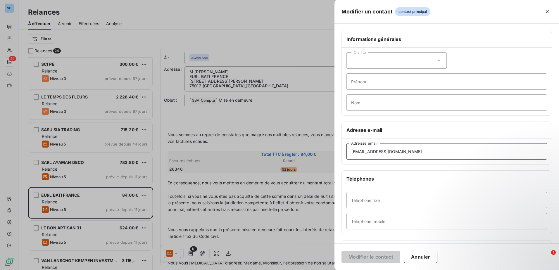
click at [407, 153] on input "[EMAIL_ADDRESS][DOMAIN_NAME]" at bounding box center [446, 151] width 200 height 16
drag, startPoint x: 420, startPoint y: 153, endPoint x: 338, endPoint y: 160, distance: 81.9
click at [338, 160] on div "Informations générales Civilité Prénom Nom Adresse e-mail [EMAIL_ADDRESS][DOMAI…" at bounding box center [446, 160] width 224 height 259
click at [446, 9] on icon "button" at bounding box center [547, 12] width 6 height 6
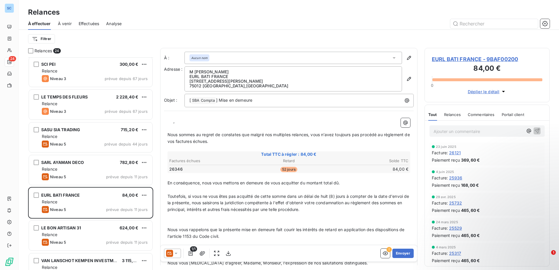
click at [174, 207] on icon at bounding box center [176, 253] width 6 height 6
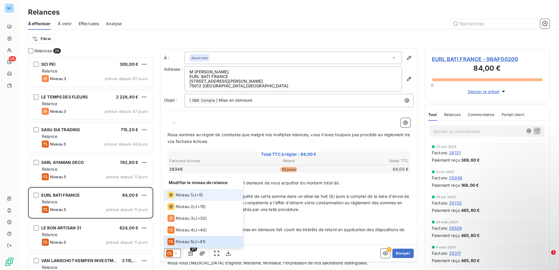
click at [187, 195] on span "Niveau 1" at bounding box center [184, 195] width 17 height 6
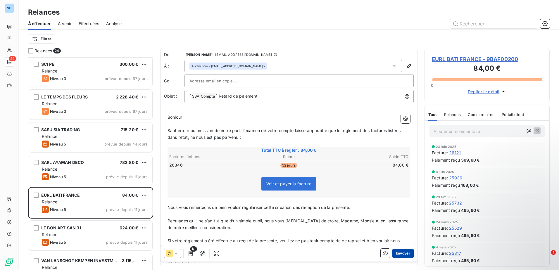
click at [395, 207] on button "Envoyer" at bounding box center [402, 253] width 21 height 9
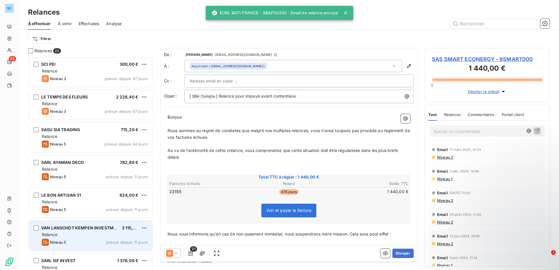
click at [104, 207] on div "Relance" at bounding box center [95, 235] width 106 height 6
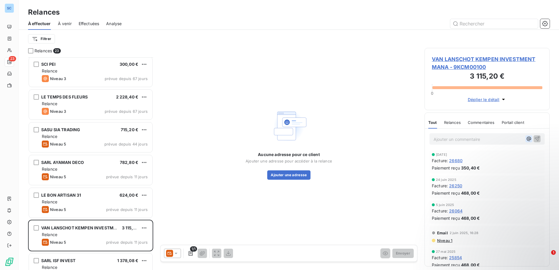
click at [446, 138] on icon "button" at bounding box center [529, 139] width 6 height 6
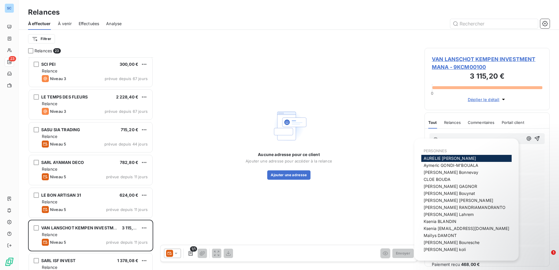
click at [401, 113] on div "Aucune adresse pour ce client Ajouter une adresse pour accéder à la relance Ajo…" at bounding box center [288, 143] width 257 height 191
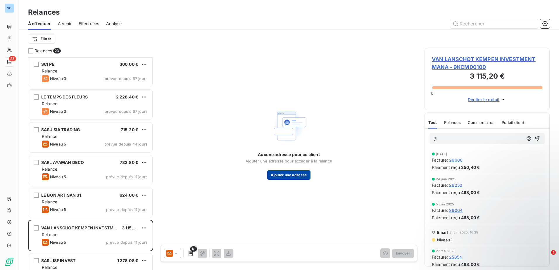
click at [296, 176] on button "Ajouter une adresse" at bounding box center [288, 174] width 43 height 9
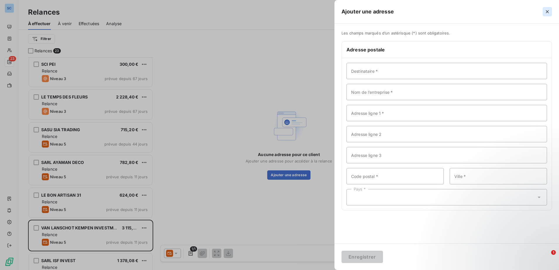
click at [446, 11] on icon "button" at bounding box center [547, 12] width 6 height 6
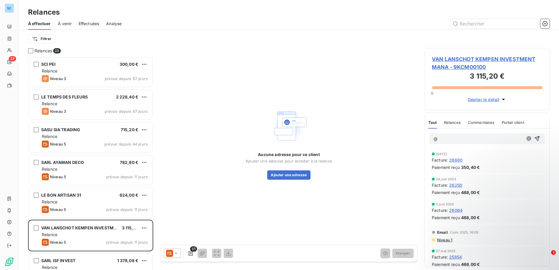
click at [175, 207] on div at bounding box center [172, 253] width 17 height 9
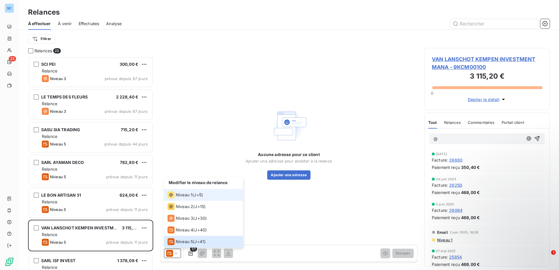
click at [187, 196] on span "Niveau 1" at bounding box center [184, 195] width 17 height 6
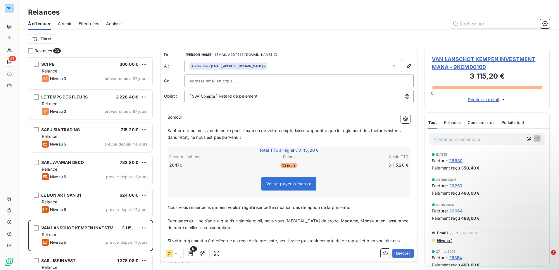
click at [174, 207] on icon at bounding box center [176, 253] width 6 height 6
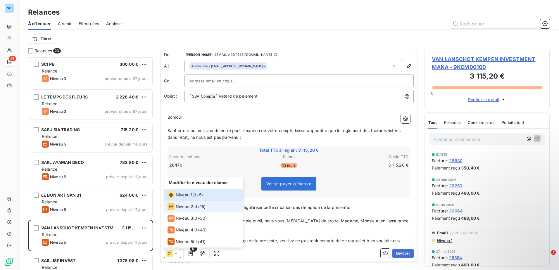
click at [175, 202] on li "Niveau 2 ( J+15 )" at bounding box center [203, 207] width 79 height 12
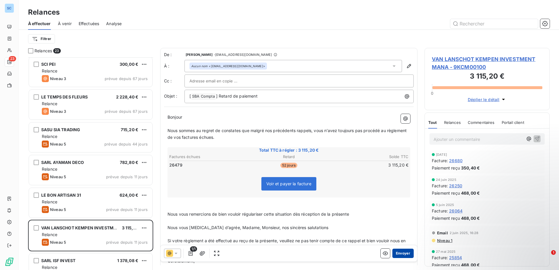
click at [398, 207] on button "Envoyer" at bounding box center [402, 253] width 21 height 9
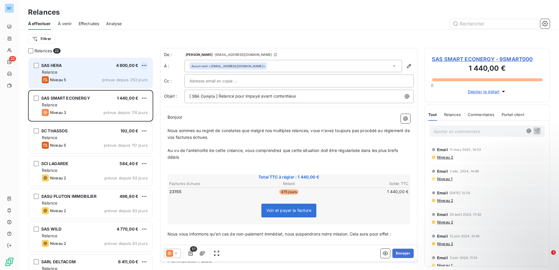
click at [145, 65] on html "SC 22 Relances À effectuer À venir Effectuées Analyse Filtrer Relances 22 SAS H…" at bounding box center [279, 135] width 559 height 270
click at [127, 85] on div "Passer cette action" at bounding box center [119, 87] width 52 height 9
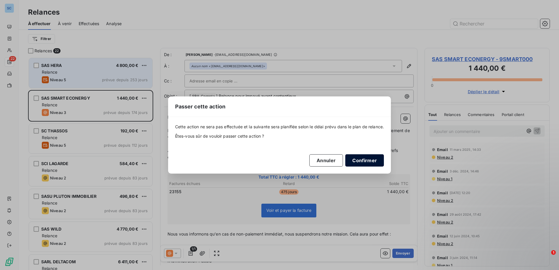
click at [356, 159] on button "Confirmer" at bounding box center [364, 160] width 39 height 12
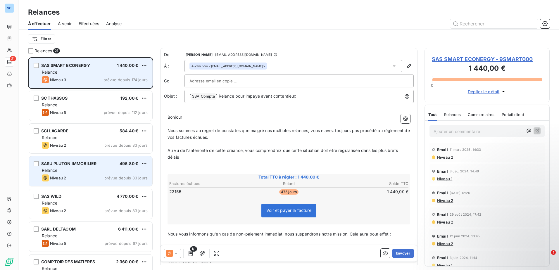
click at [104, 171] on div "Relance" at bounding box center [95, 170] width 106 height 6
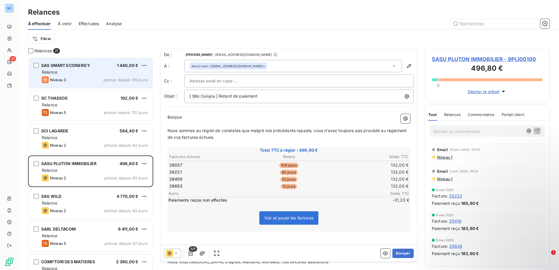
click at [177, 207] on icon at bounding box center [176, 253] width 6 height 6
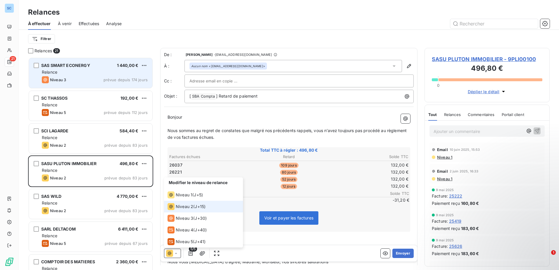
click at [205, 207] on span "J+15 )" at bounding box center [200, 207] width 11 height 6
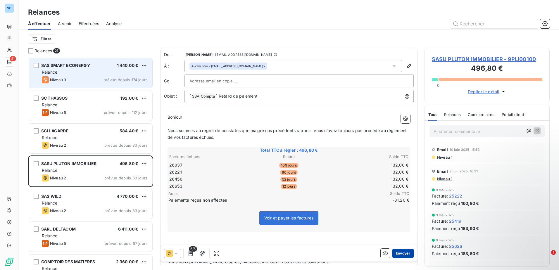
click at [394, 207] on button "Envoyer" at bounding box center [402, 253] width 21 height 9
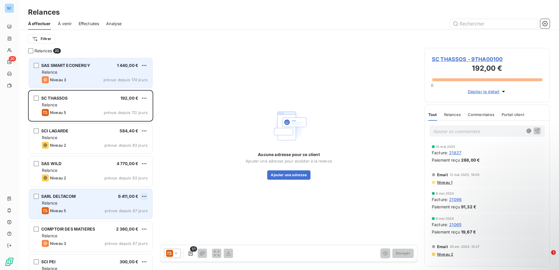
click at [146, 195] on html "SC 20 Relances À effectuer À venir Effectuées Analyse Filtrer Relances 20 SAS S…" at bounding box center [279, 135] width 559 height 270
click at [126, 207] on div "Passer cette action" at bounding box center [119, 218] width 52 height 9
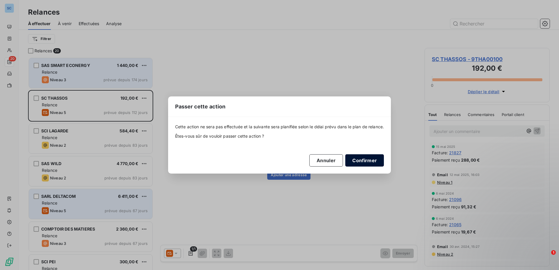
click at [373, 156] on button "Confirmer" at bounding box center [364, 160] width 39 height 12
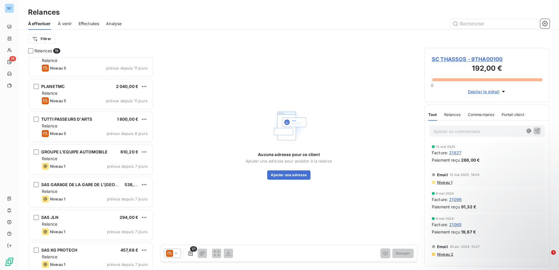
scroll to position [351, 0]
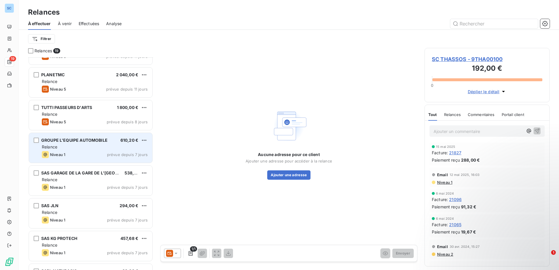
click at [88, 155] on div "Niveau 1 prévue depuis 7 jours" at bounding box center [95, 154] width 106 height 7
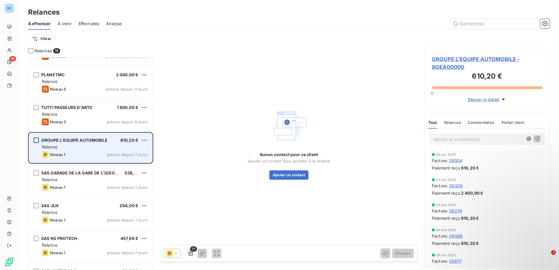
click at [36, 138] on div "grid" at bounding box center [36, 140] width 5 height 5
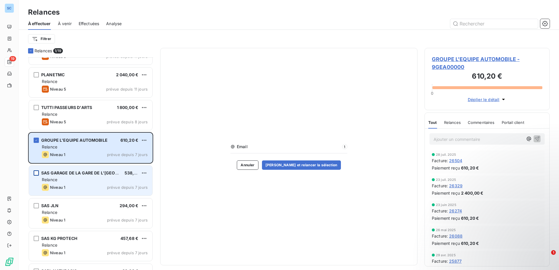
click at [35, 173] on div "grid" at bounding box center [36, 172] width 5 height 5
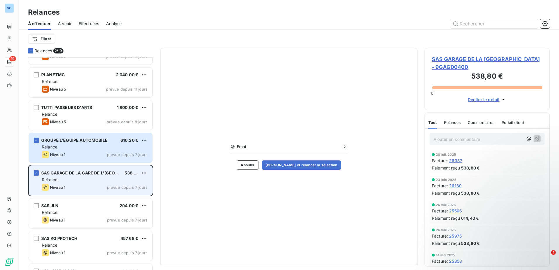
click at [33, 172] on div "SAS GARAGE DE LA GARE DE L'[GEOGRAPHIC_DATA] 538,80 € Relance Niveau 1 prévue d…" at bounding box center [90, 181] width 123 height 30
click at [34, 170] on div "grid" at bounding box center [36, 172] width 5 height 5
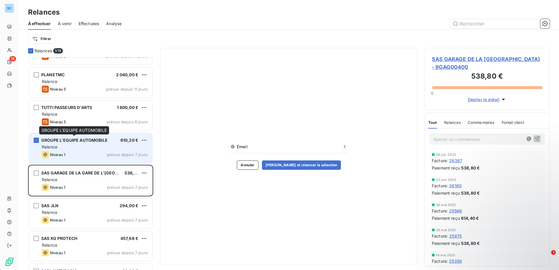
click at [79, 141] on span "GROUPE L'EQUIPE AUTOMOBILE" at bounding box center [74, 140] width 66 height 5
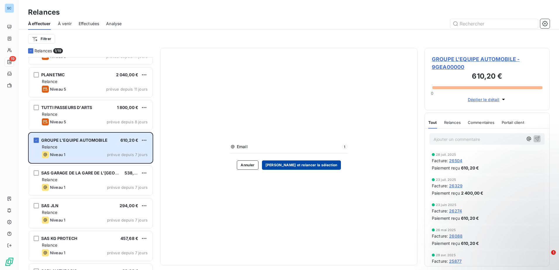
click at [319, 166] on button "[PERSON_NAME] et relancer la sélection" at bounding box center [301, 164] width 79 height 9
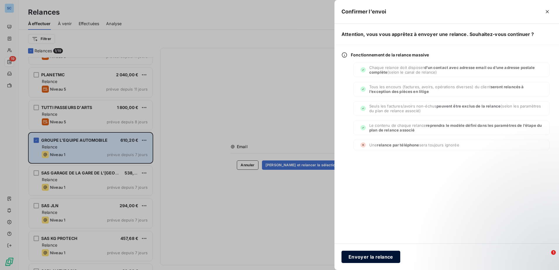
click at [374, 207] on button "Envoyer la relance" at bounding box center [370, 257] width 59 height 12
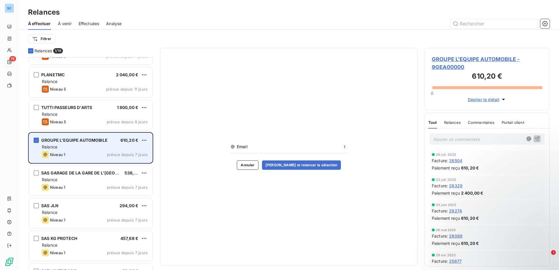
click at [65, 146] on div "Relance" at bounding box center [95, 147] width 106 height 6
click at [57, 150] on div "Relance" at bounding box center [95, 147] width 106 height 6
click at [37, 137] on div "GROUPE L'EQUIPE AUTOMOBILE 610,20 € Relance Niveau 1 prévue depuis 7 jours" at bounding box center [90, 148] width 123 height 30
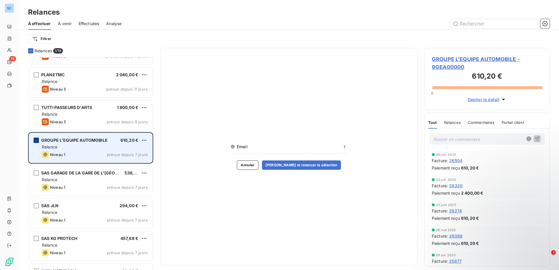
click at [37, 141] on icon "grid" at bounding box center [36, 140] width 4 height 4
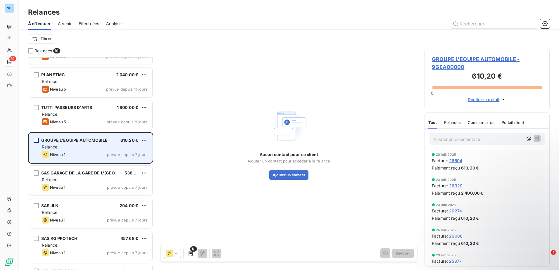
click at [91, 147] on div "Relance" at bounding box center [95, 147] width 106 height 6
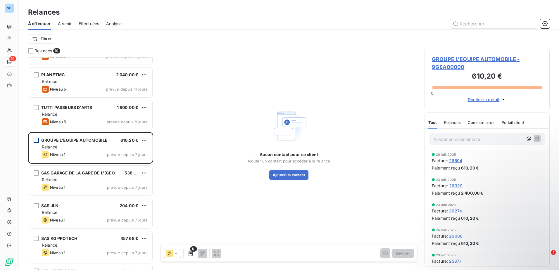
click at [446, 123] on span "Relances" at bounding box center [452, 122] width 17 height 5
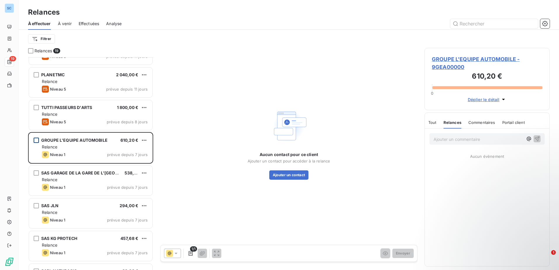
click at [445, 124] on span "Relances" at bounding box center [452, 122] width 18 height 5
click at [197, 207] on div "1/1" at bounding box center [192, 253] width 57 height 9
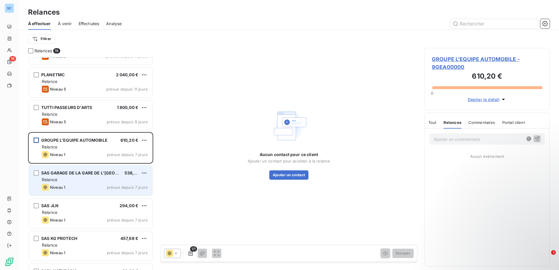
click at [67, 183] on div "SAS GARAGE DE LA GARE DE L'[GEOGRAPHIC_DATA] 538,80 € Relance Niveau 1 prévue d…" at bounding box center [90, 181] width 123 height 30
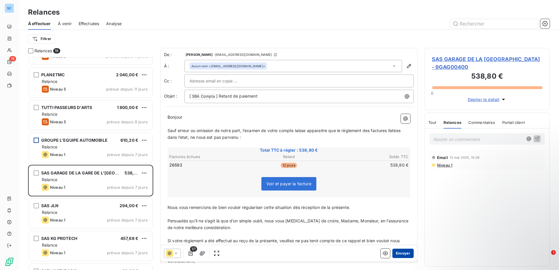
click at [399, 207] on button "Envoyer" at bounding box center [402, 253] width 21 height 9
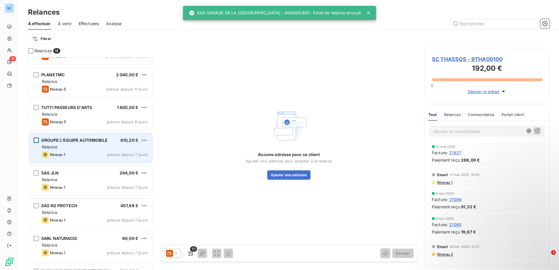
click at [91, 151] on div "GROUPE L'EQUIPE AUTOMOBILE 610,20 € Relance Niveau 1 prévue depuis 7 jours" at bounding box center [90, 148] width 123 height 30
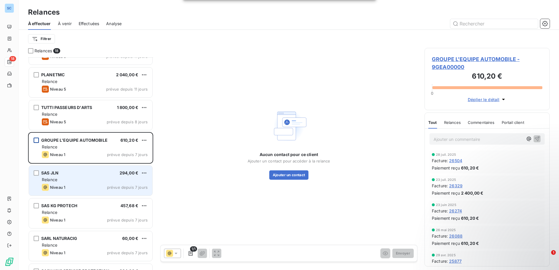
click at [75, 179] on div "Relance" at bounding box center [95, 180] width 106 height 6
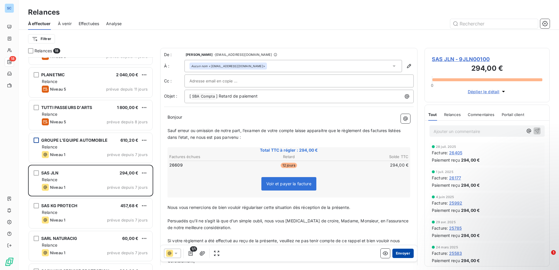
click at [402, 207] on button "Envoyer" at bounding box center [402, 253] width 21 height 9
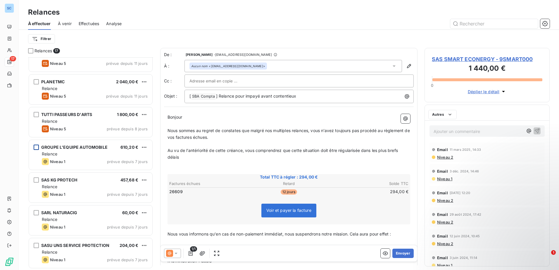
scroll to position [344, 0]
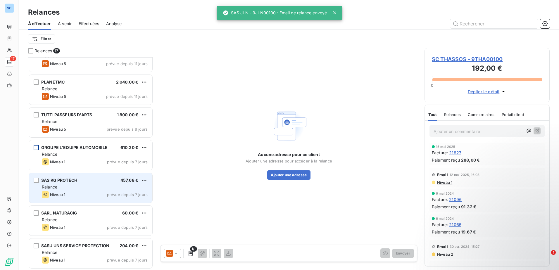
click at [102, 193] on div "Niveau 1 prévue depuis 7 jours" at bounding box center [95, 194] width 106 height 7
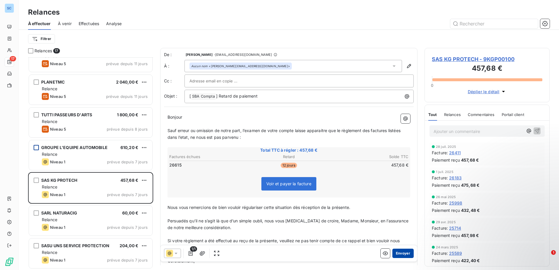
click at [400, 207] on button "Envoyer" at bounding box center [402, 253] width 21 height 9
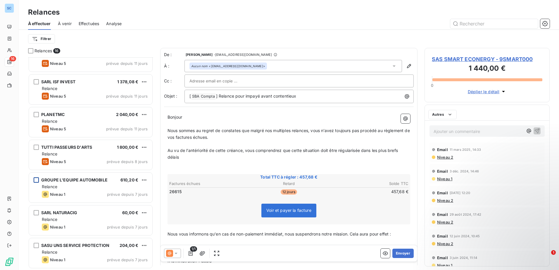
scroll to position [311, 0]
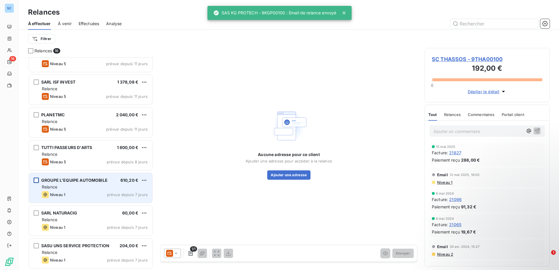
click at [123, 193] on span "prévue depuis 7 jours" at bounding box center [127, 194] width 41 height 5
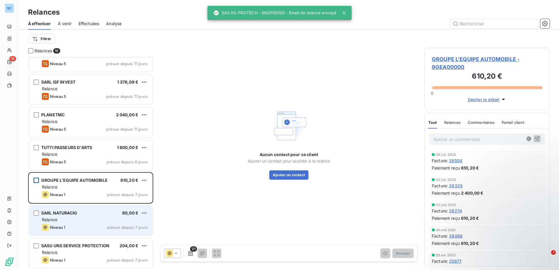
click at [100, 207] on div "SARL NATURACIG 60,00 €" at bounding box center [95, 212] width 106 height 5
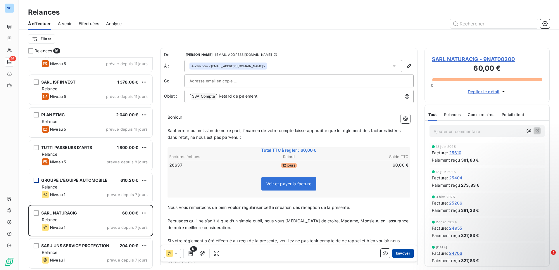
click at [394, 207] on button "Envoyer" at bounding box center [402, 253] width 21 height 9
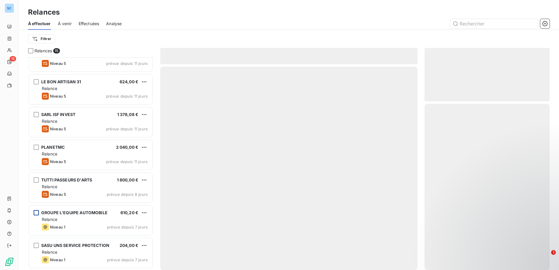
scroll to position [278, 0]
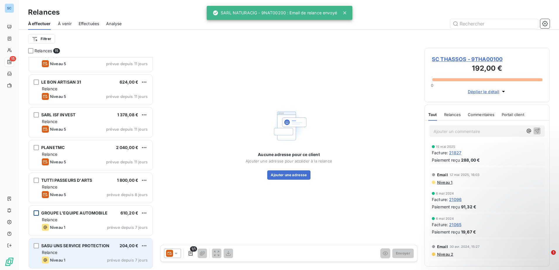
click at [82, 207] on span "SASU UNS SERVICE PROTECTION" at bounding box center [75, 245] width 68 height 5
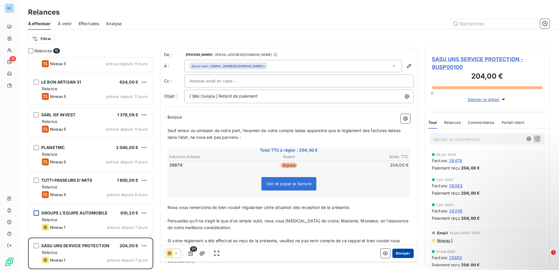
click at [397, 207] on button "Envoyer" at bounding box center [402, 253] width 21 height 9
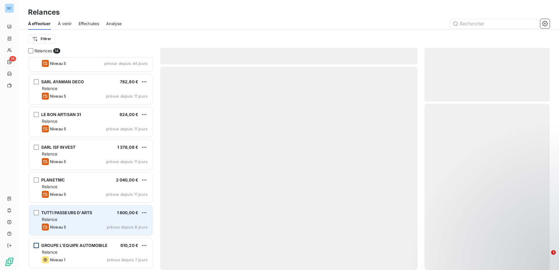
scroll to position [245, 0]
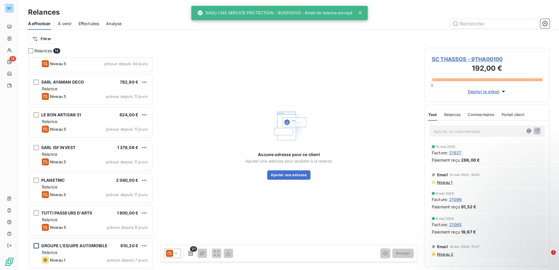
click at [107, 207] on div "GROUPE L'EQUIPE AUTOMOBILE 610,20 €" at bounding box center [95, 245] width 106 height 5
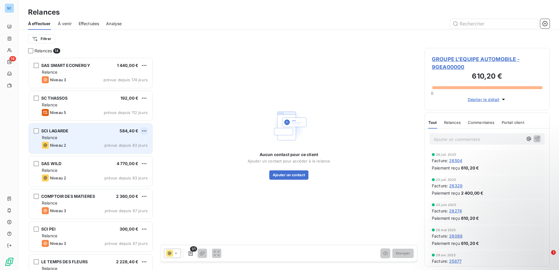
click at [145, 130] on html "SC 14 Relances À effectuer À venir Effectuées Analyse Filtrer Relances 14 SAS S…" at bounding box center [279, 135] width 559 height 270
click at [125, 151] on div "Passer cette action" at bounding box center [119, 152] width 52 height 9
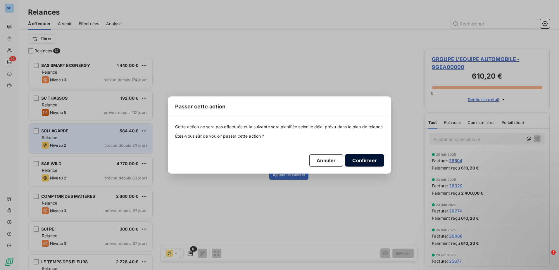
click at [370, 158] on button "Confirmer" at bounding box center [364, 160] width 39 height 12
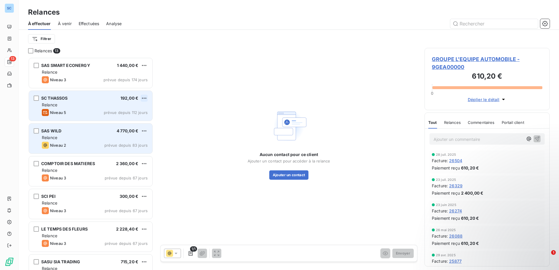
click at [144, 96] on html "SC 13 Relances À effectuer À venir Effectuées Analyse Filtrer Relances 13 SAS S…" at bounding box center [279, 135] width 559 height 270
click at [123, 120] on div "Passer cette action" at bounding box center [119, 120] width 52 height 9
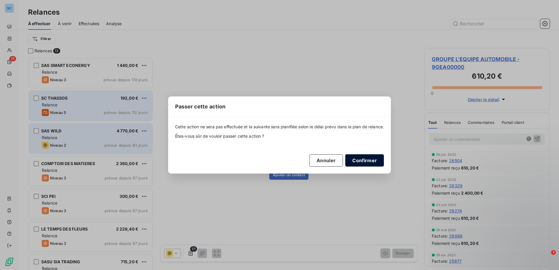
click at [373, 160] on button "Confirmer" at bounding box center [364, 160] width 39 height 12
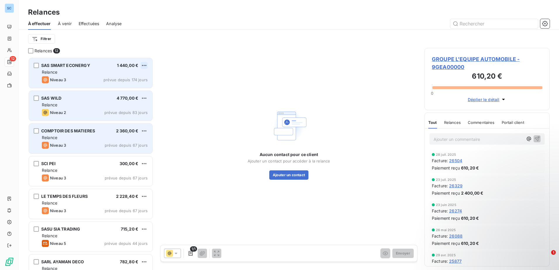
click at [144, 66] on html "SC 12 Relances À effectuer À venir Effectuées Analyse Filtrer Relances 12 SAS S…" at bounding box center [279, 135] width 559 height 270
click at [130, 85] on div "Passer cette action" at bounding box center [119, 87] width 52 height 9
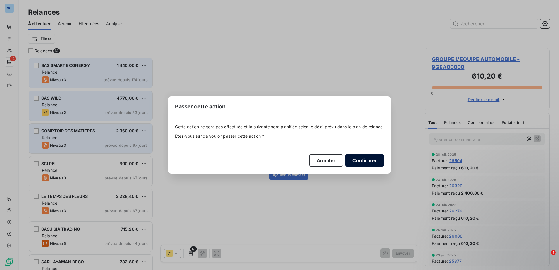
click at [370, 158] on button "Confirmer" at bounding box center [364, 160] width 39 height 12
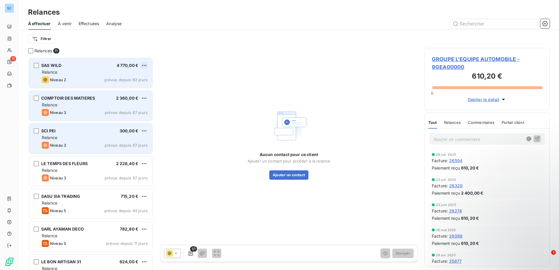
click at [143, 65] on html "SC 11 Relances À effectuer À venir Effectuées Analyse Filtrer Relances 11 SAS W…" at bounding box center [279, 135] width 559 height 270
click at [134, 87] on div "Passer cette action" at bounding box center [119, 87] width 52 height 9
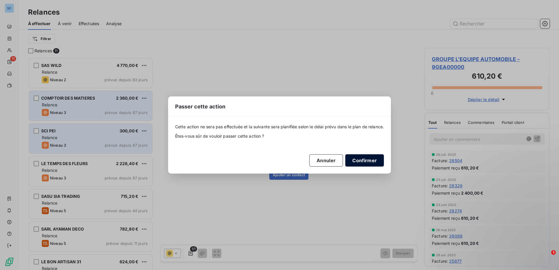
click at [359, 157] on button "Confirmer" at bounding box center [364, 160] width 39 height 12
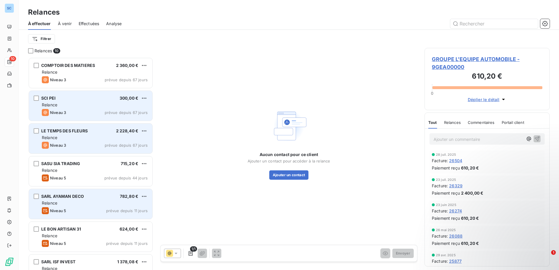
click at [107, 203] on div "Relance" at bounding box center [95, 203] width 106 height 6
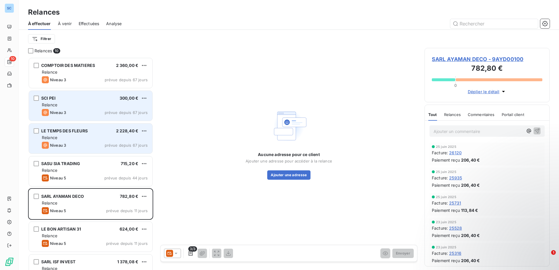
click at [173, 207] on div at bounding box center [172, 253] width 17 height 9
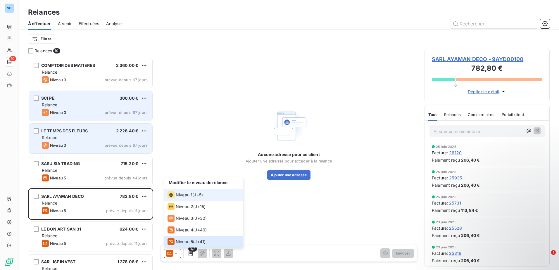
click at [190, 194] on span "Niveau 1" at bounding box center [184, 195] width 17 height 6
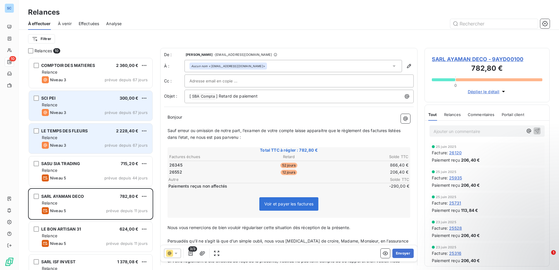
drag, startPoint x: 177, startPoint y: 253, endPoint x: 180, endPoint y: 250, distance: 3.7
click at [177, 207] on icon at bounding box center [176, 253] width 6 height 6
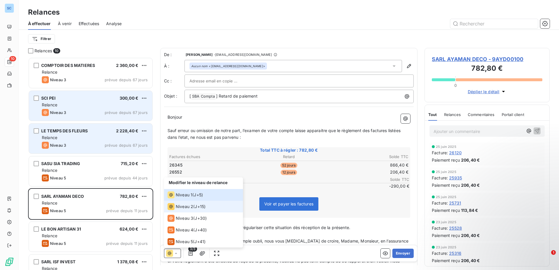
click at [197, 205] on span "J+15 )" at bounding box center [200, 207] width 11 height 6
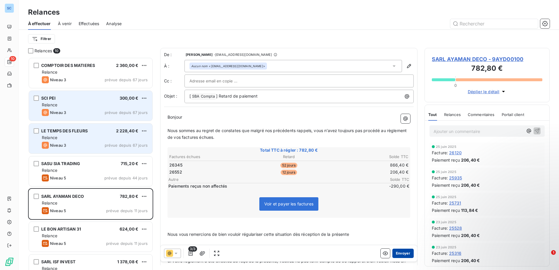
click at [395, 207] on button "Envoyer" at bounding box center [402, 253] width 21 height 9
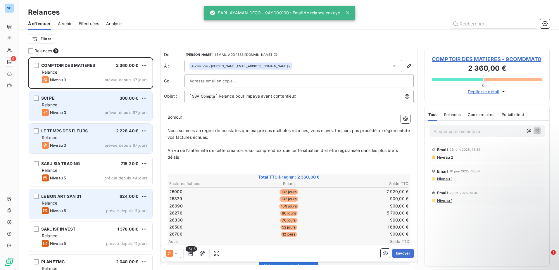
click at [101, 201] on div "Relance" at bounding box center [95, 203] width 106 height 6
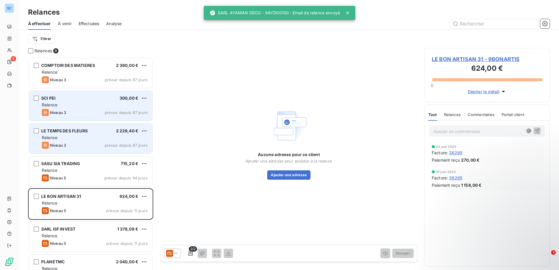
click at [178, 207] on icon at bounding box center [176, 253] width 6 height 6
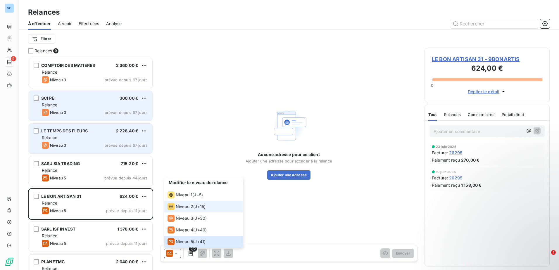
click at [201, 207] on span "J+15 )" at bounding box center [200, 207] width 11 height 6
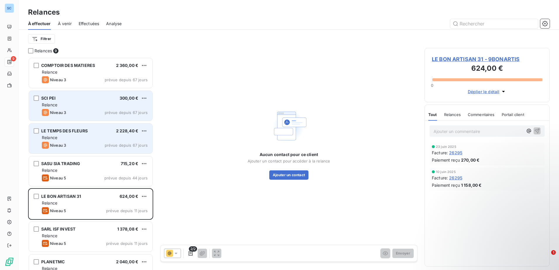
click at [92, 133] on div "LE TEMPS DES FLEURS 2 228,40 €" at bounding box center [95, 130] width 106 height 5
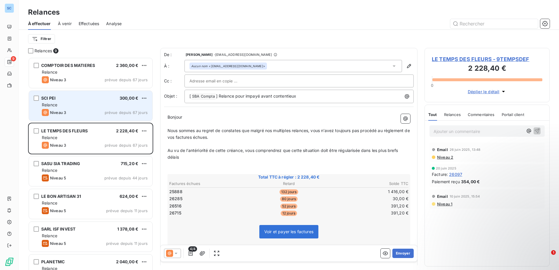
click at [177, 207] on icon at bounding box center [176, 253] width 6 height 6
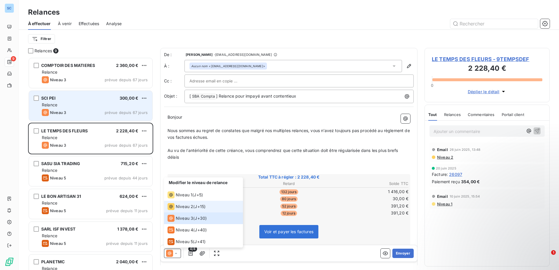
click at [203, 206] on span "J+15 )" at bounding box center [200, 207] width 11 height 6
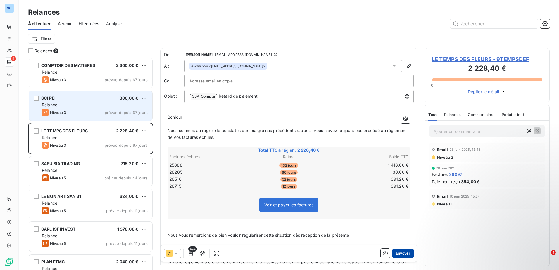
click at [398, 207] on button "Envoyer" at bounding box center [402, 253] width 21 height 9
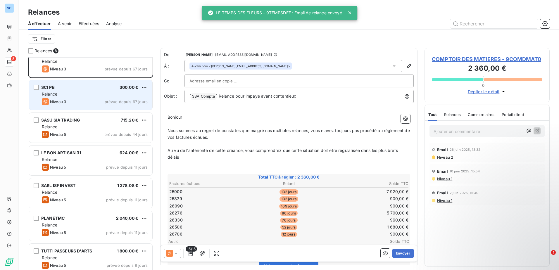
scroll to position [49, 0]
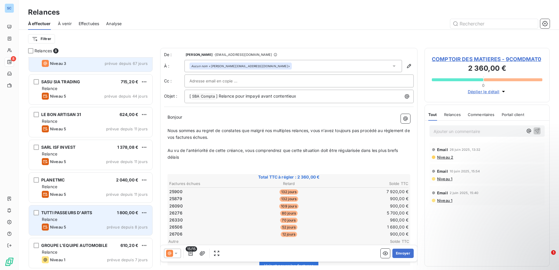
click at [92, 207] on div "Relance" at bounding box center [95, 219] width 106 height 6
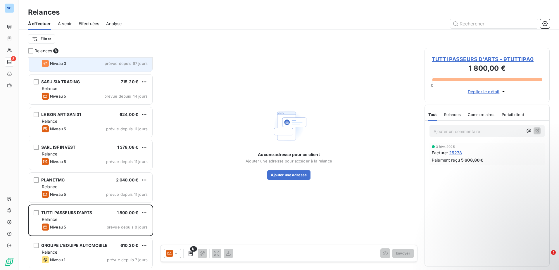
click at [177, 207] on icon at bounding box center [176, 253] width 6 height 6
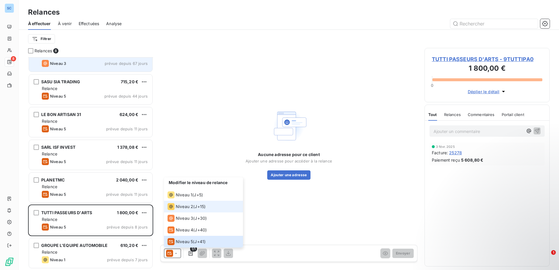
click at [189, 207] on li "Niveau 2 ( J+15 )" at bounding box center [203, 207] width 79 height 12
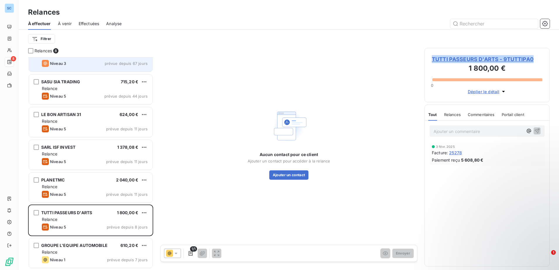
drag, startPoint x: 535, startPoint y: 60, endPoint x: 432, endPoint y: 60, distance: 102.8
click at [432, 60] on span "TUTTI PASSEURS D'ARTS - 9TUTTIPA0" at bounding box center [487, 59] width 110 height 8
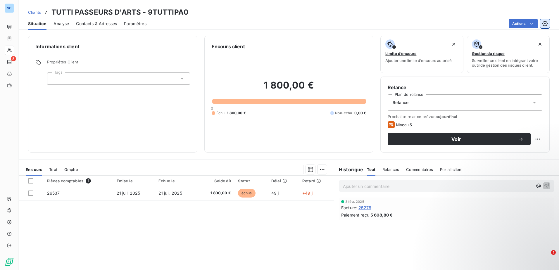
click at [446, 25] on icon "button" at bounding box center [545, 24] width 6 height 6
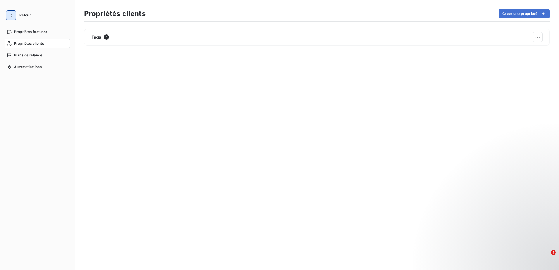
click at [10, 13] on icon "button" at bounding box center [11, 15] width 6 height 6
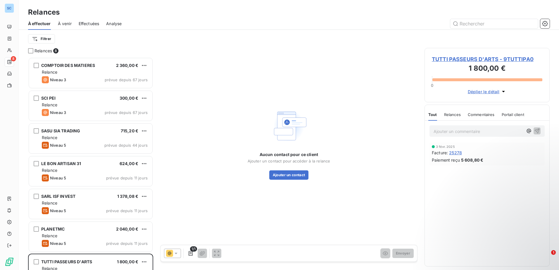
scroll to position [208, 121]
click at [173, 207] on div at bounding box center [172, 253] width 17 height 9
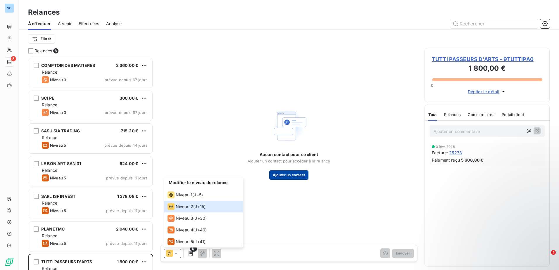
click at [286, 179] on button "Ajouter un contact" at bounding box center [288, 174] width 39 height 9
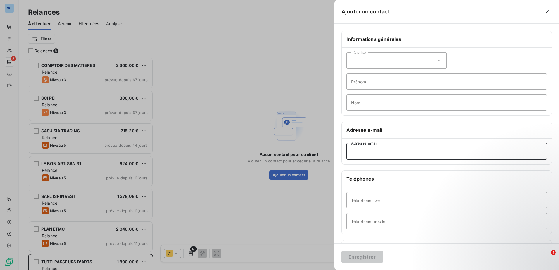
click at [375, 151] on input "Adresse email" at bounding box center [446, 151] width 200 height 16
paste input "[EMAIL_ADDRESS][DOMAIN_NAME]"
type input "[EMAIL_ADDRESS][DOMAIN_NAME]"
click at [368, 207] on button "Enregistrer" at bounding box center [361, 257] width 41 height 12
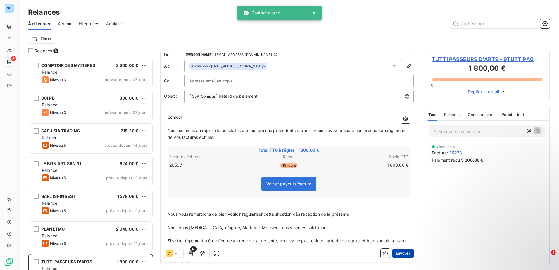
click at [398, 207] on button "Envoyer" at bounding box center [402, 253] width 21 height 9
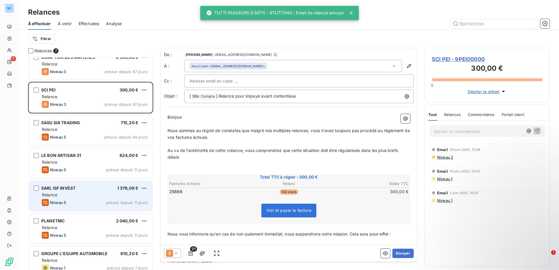
scroll to position [17, 0]
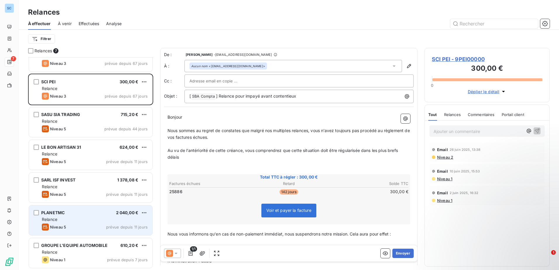
click at [64, 207] on div "PLANETMC 2 040,00 € Relance Niveau 5 prévue depuis 11 jours" at bounding box center [90, 220] width 123 height 30
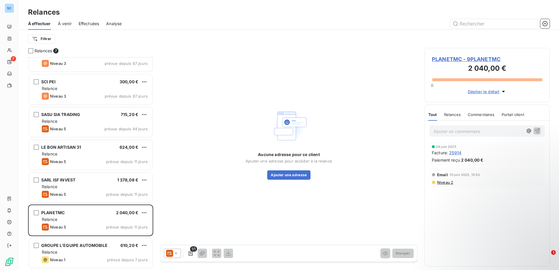
click at [172, 207] on icon at bounding box center [169, 253] width 7 height 7
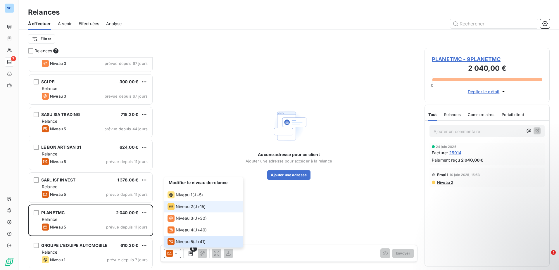
click at [187, 206] on span "Niveau 2" at bounding box center [185, 207] width 18 height 6
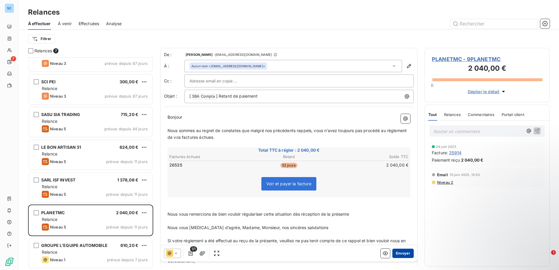
click at [400, 207] on button "Envoyer" at bounding box center [402, 253] width 21 height 9
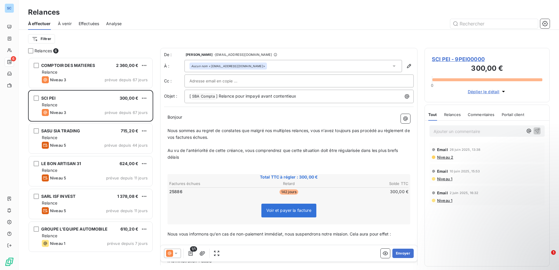
click at [232, 29] on div "À effectuer À venir Effectuées Analyse" at bounding box center [289, 24] width 540 height 12
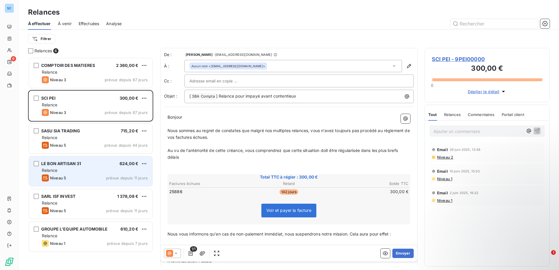
click at [75, 172] on div "Relance" at bounding box center [95, 170] width 106 height 6
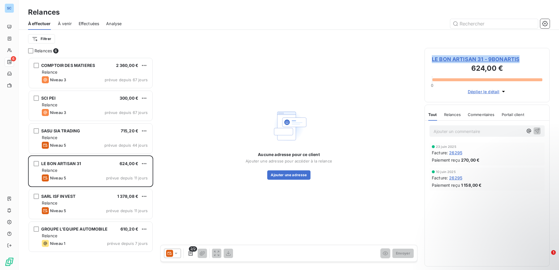
drag, startPoint x: 531, startPoint y: 59, endPoint x: 432, endPoint y: 61, distance: 99.3
click at [432, 61] on span "LE BON ARTISAN 31 - 9BONARTIS" at bounding box center [487, 59] width 110 height 8
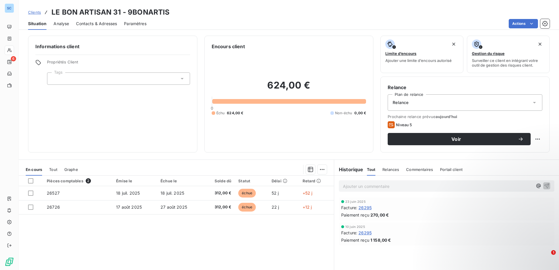
click at [279, 30] on div "Situation Analyse Contacts & Adresses Paramètres Actions" at bounding box center [289, 24] width 540 height 12
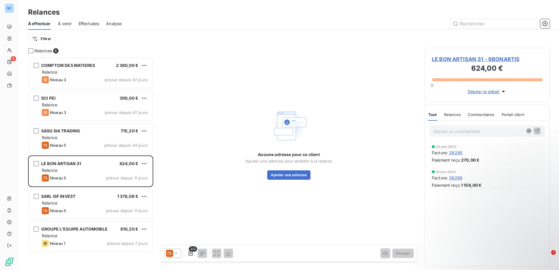
scroll to position [208, 121]
click at [174, 207] on icon at bounding box center [176, 253] width 6 height 6
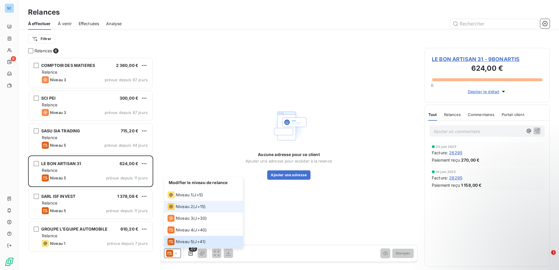
click at [190, 205] on span "Niveau 2" at bounding box center [185, 207] width 18 height 6
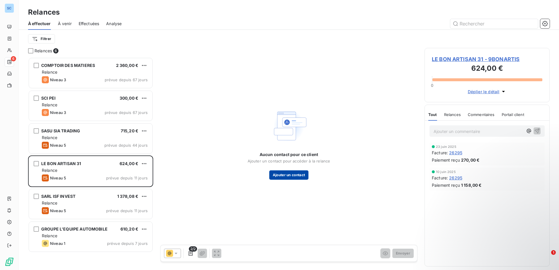
click at [301, 174] on button "Ajouter un contact" at bounding box center [288, 174] width 39 height 9
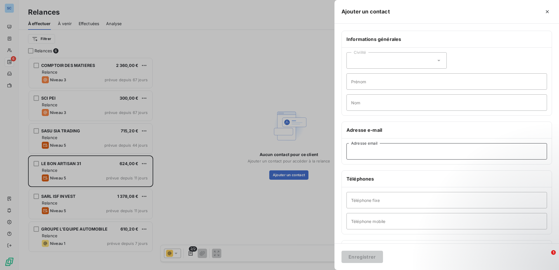
click at [371, 148] on input "Adresse email" at bounding box center [446, 151] width 200 height 16
paste input "[EMAIL_ADDRESS][DOMAIN_NAME]"
type input "[EMAIL_ADDRESS][DOMAIN_NAME]"
click at [360, 207] on button "Enregistrer" at bounding box center [361, 257] width 41 height 12
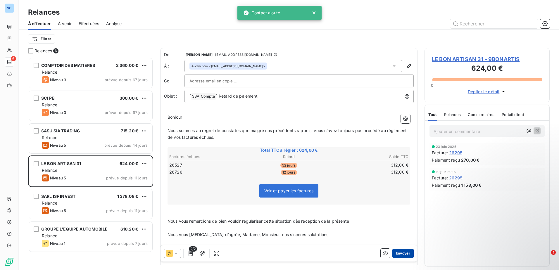
click at [397, 207] on button "Envoyer" at bounding box center [402, 253] width 21 height 9
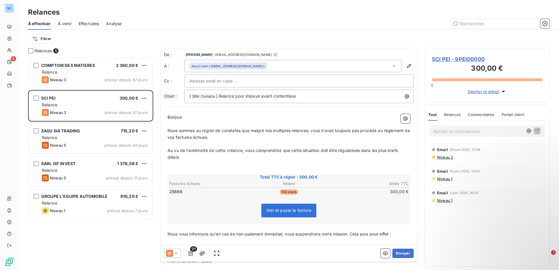
click at [172, 207] on div at bounding box center [172, 253] width 17 height 9
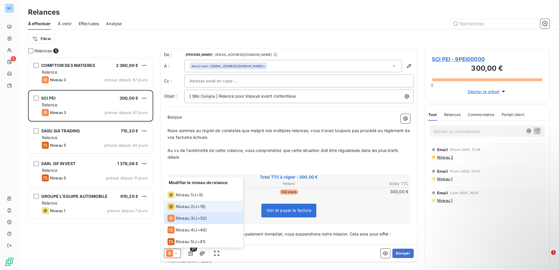
click at [192, 206] on span "Niveau 2" at bounding box center [185, 207] width 18 height 6
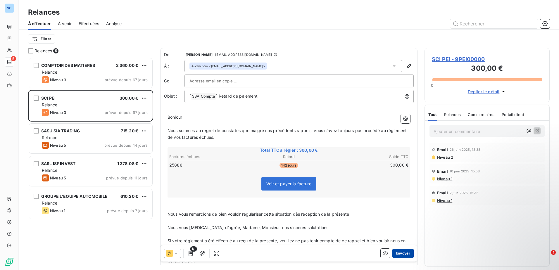
click at [397, 207] on button "Envoyer" at bounding box center [402, 253] width 21 height 9
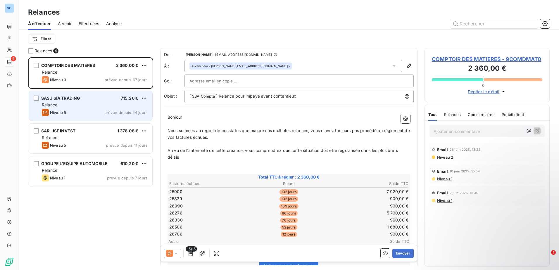
click at [62, 110] on div "Niveau 5" at bounding box center [54, 112] width 24 height 7
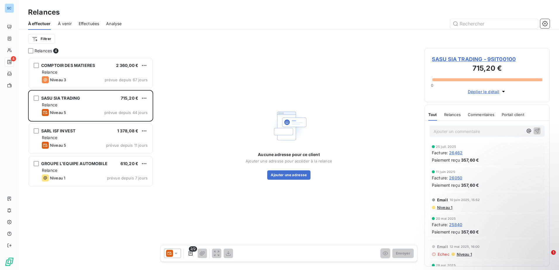
click at [174, 207] on icon at bounding box center [176, 253] width 6 height 6
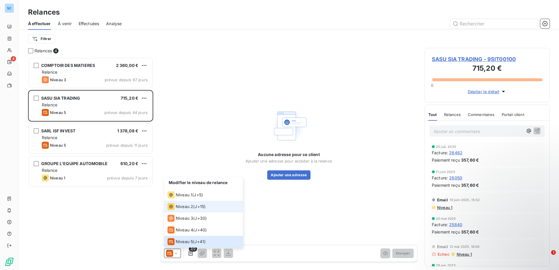
click at [193, 207] on div "Niveau 2 ( J+15 )" at bounding box center [186, 206] width 38 height 7
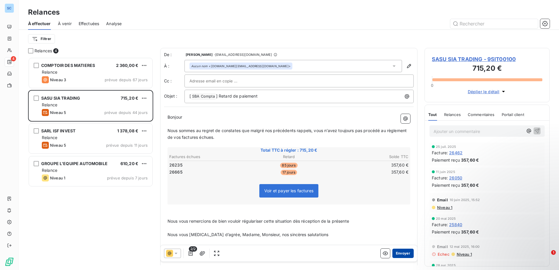
click at [395, 207] on button "Envoyer" at bounding box center [402, 253] width 21 height 9
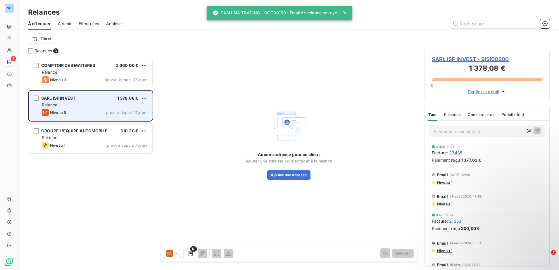
click at [86, 110] on div "Niveau 5 prévue depuis 11 jours" at bounding box center [95, 112] width 106 height 7
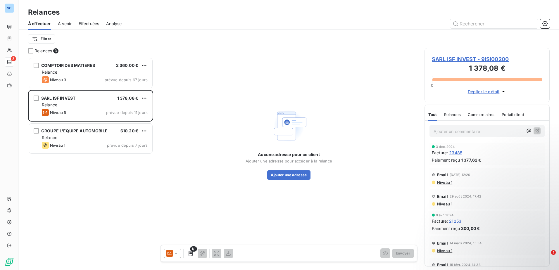
click at [176, 207] on icon at bounding box center [176, 253] width 6 height 6
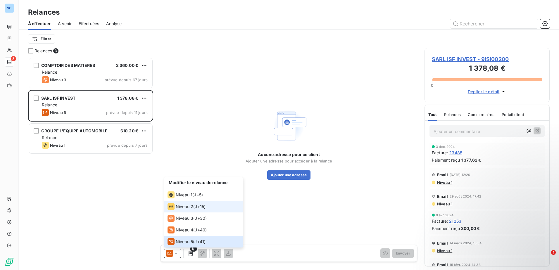
click at [194, 204] on div "Niveau 2 ( J+15 )" at bounding box center [186, 206] width 38 height 7
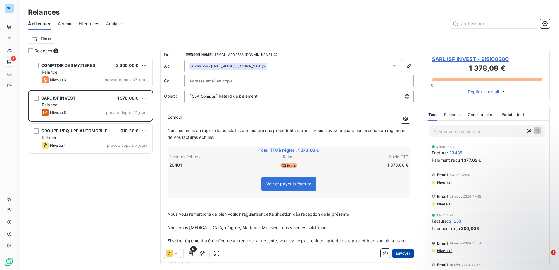
click at [401, 207] on button "Envoyer" at bounding box center [402, 253] width 21 height 9
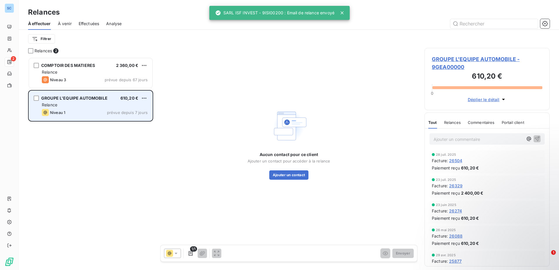
click at [79, 102] on div "Relance" at bounding box center [95, 105] width 106 height 6
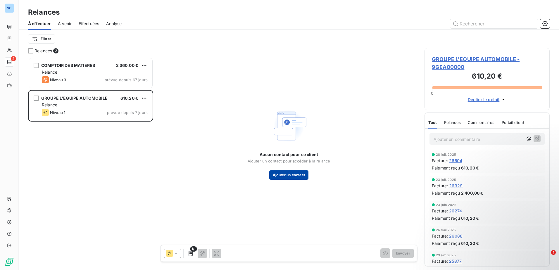
click at [291, 178] on button "Ajouter un contact" at bounding box center [288, 174] width 39 height 9
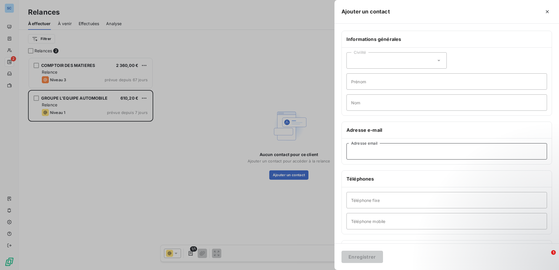
click at [390, 155] on input "Adresse email" at bounding box center [446, 151] width 200 height 16
paste input "[PERSON_NAME][EMAIL_ADDRESS][DOMAIN_NAME]"
type input "[PERSON_NAME][EMAIL_ADDRESS][DOMAIN_NAME]"
click at [363, 207] on button "Enregistrer" at bounding box center [361, 257] width 41 height 12
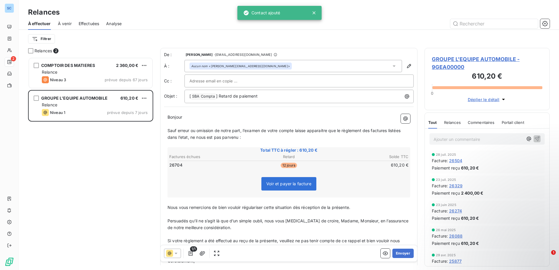
click at [177, 207] on icon at bounding box center [176, 253] width 6 height 6
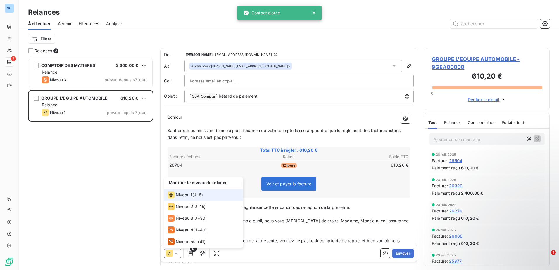
click at [197, 195] on span "J+5 )" at bounding box center [198, 195] width 9 height 6
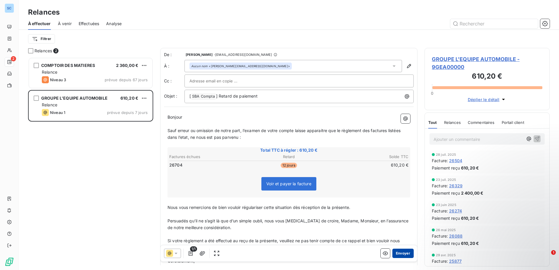
click at [402, 207] on button "Envoyer" at bounding box center [402, 253] width 21 height 9
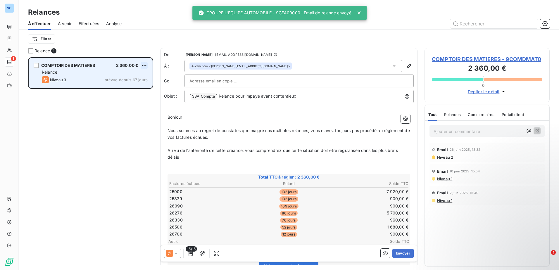
click at [145, 63] on html "SC 1 Relances À effectuer À venir Effectuées Analyse Filtrer Relance 1 COMPTOIR…" at bounding box center [279, 135] width 559 height 270
click at [119, 87] on div "Passer cette action" at bounding box center [119, 87] width 52 height 9
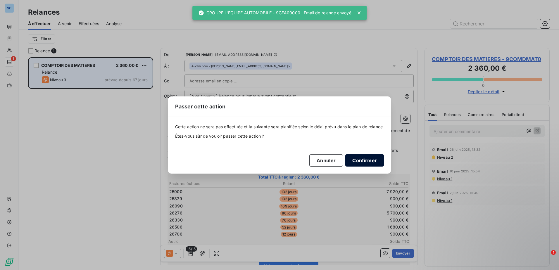
click at [377, 160] on button "Confirmer" at bounding box center [364, 160] width 39 height 12
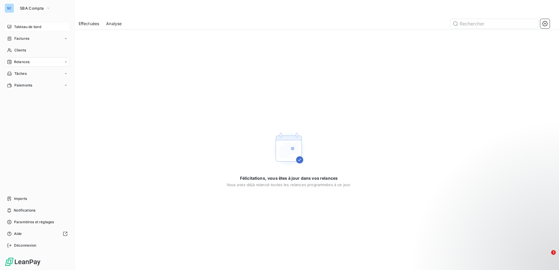
click at [22, 27] on span "Tableau de bord" at bounding box center [27, 26] width 27 height 5
